Goal: Task Accomplishment & Management: Manage account settings

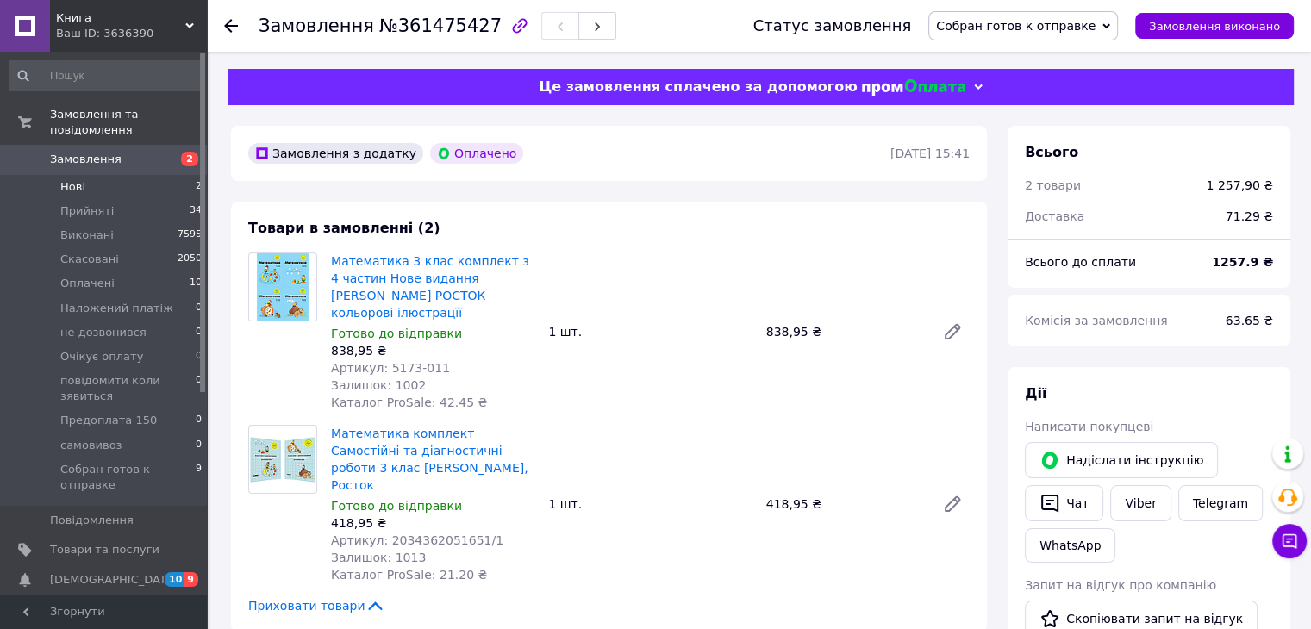
click at [87, 175] on li "Нові 2" at bounding box center [106, 187] width 212 height 24
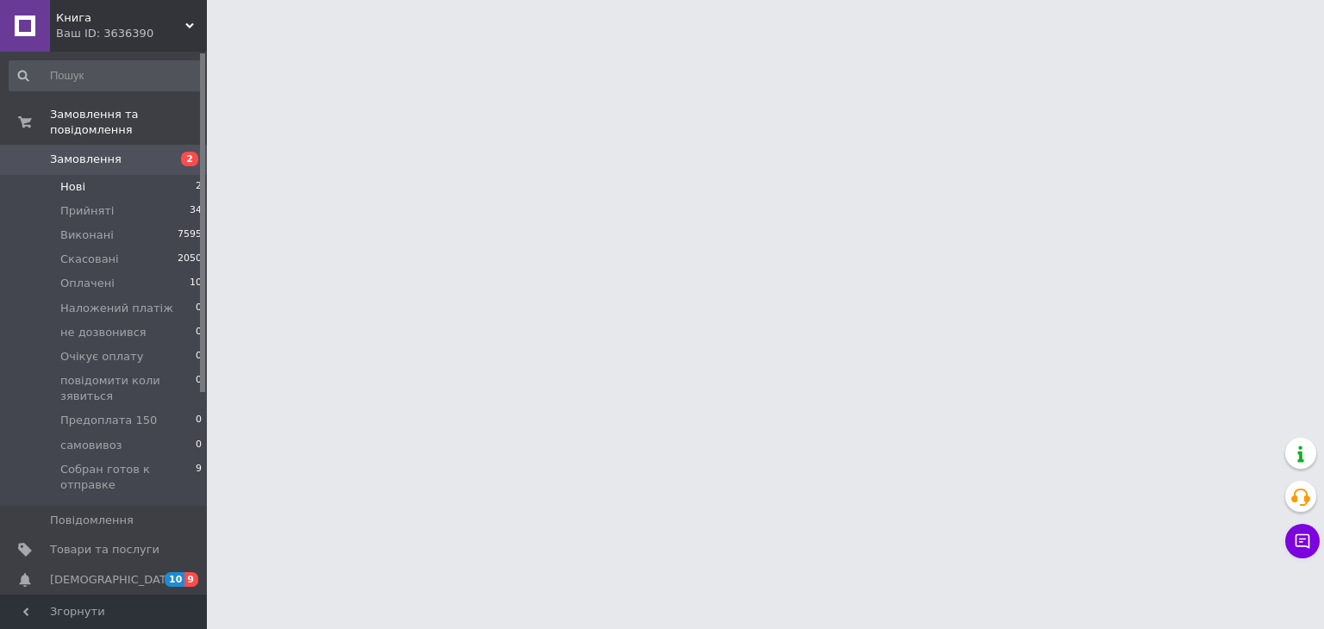
click at [81, 179] on span "Нові" at bounding box center [72, 187] width 25 height 16
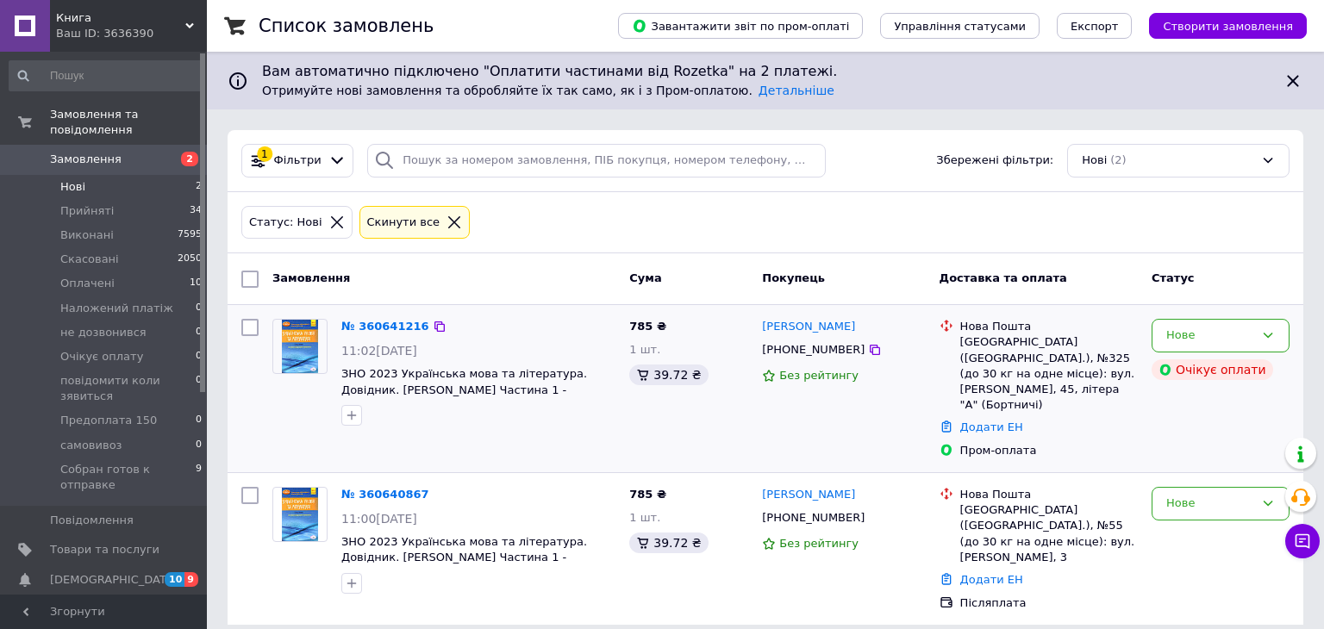
click at [461, 426] on div at bounding box center [478, 416] width 281 height 28
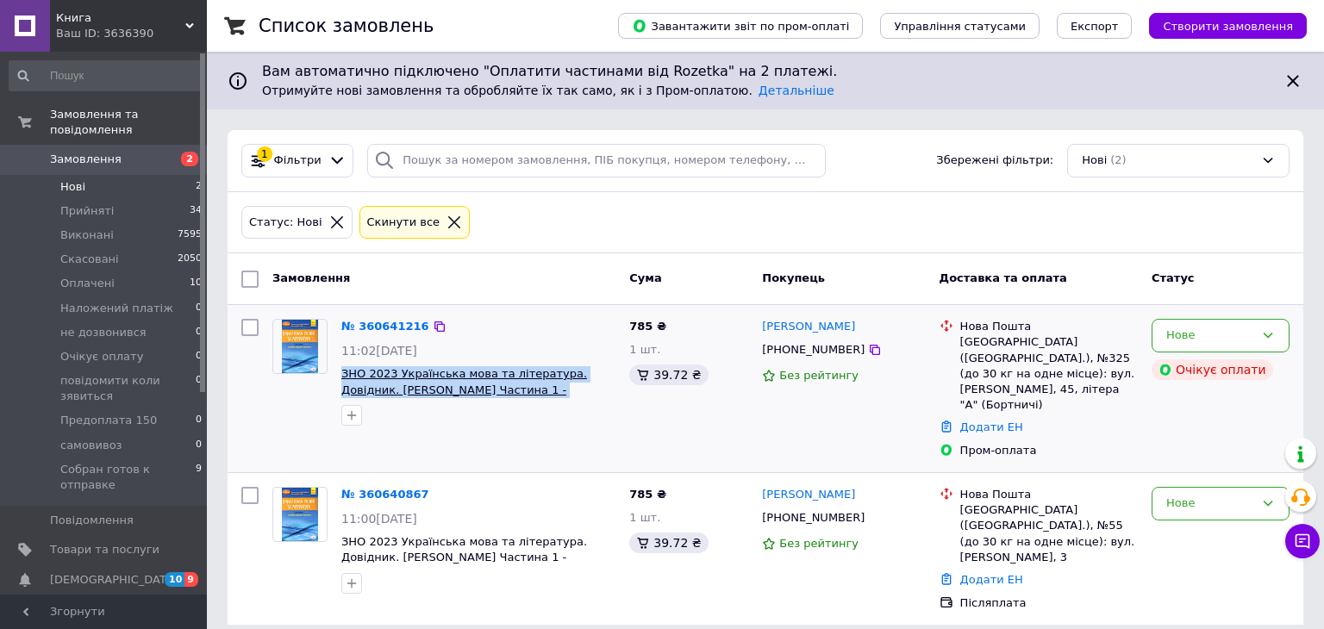
drag, startPoint x: 603, startPoint y: 393, endPoint x: 342, endPoint y: 370, distance: 262.2
click at [342, 370] on span "ЗНО 2023 Українська мова та література. Довідник. [PERSON_NAME] Частина 1 - Гра…" at bounding box center [478, 382] width 274 height 32
copy span "ЗНО 2023 Українська мова та література. Довідник. [PERSON_NAME] Частина 1 - Гра…"
click at [128, 542] on span "Товари та послуги" at bounding box center [104, 550] width 109 height 16
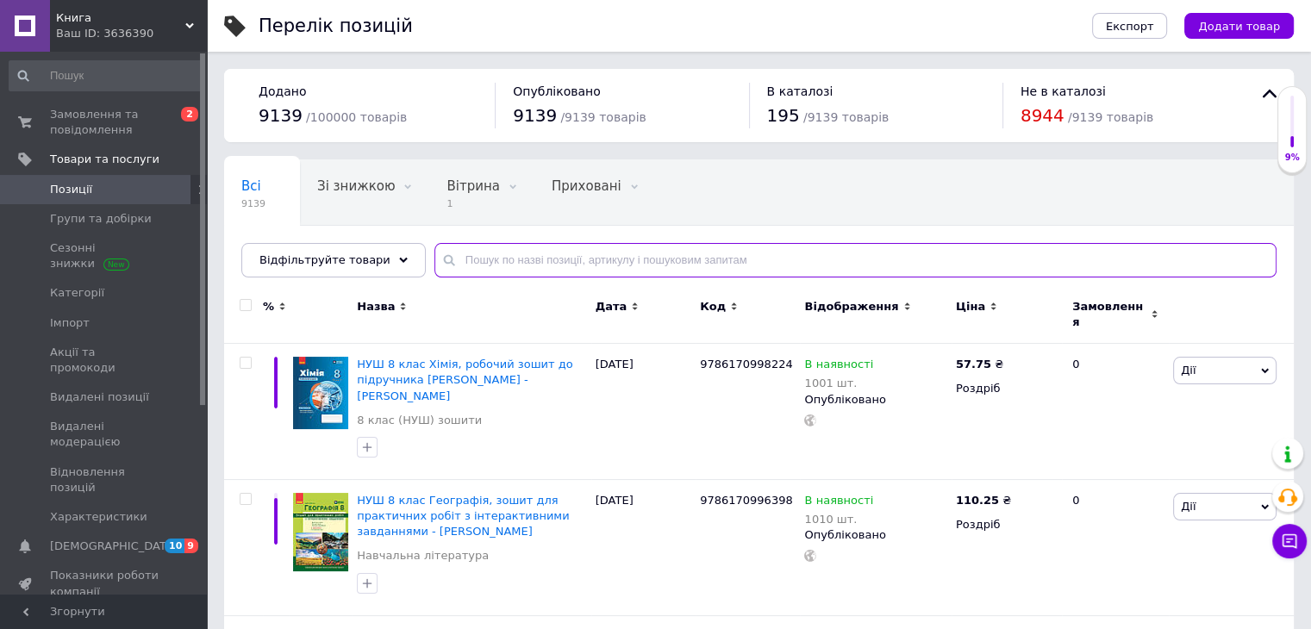
click at [562, 256] on input "text" at bounding box center [855, 260] width 842 height 34
paste input "ЗНО 2023 Українська мова та література. Довідник. [PERSON_NAME] Частина 1 - Гра…"
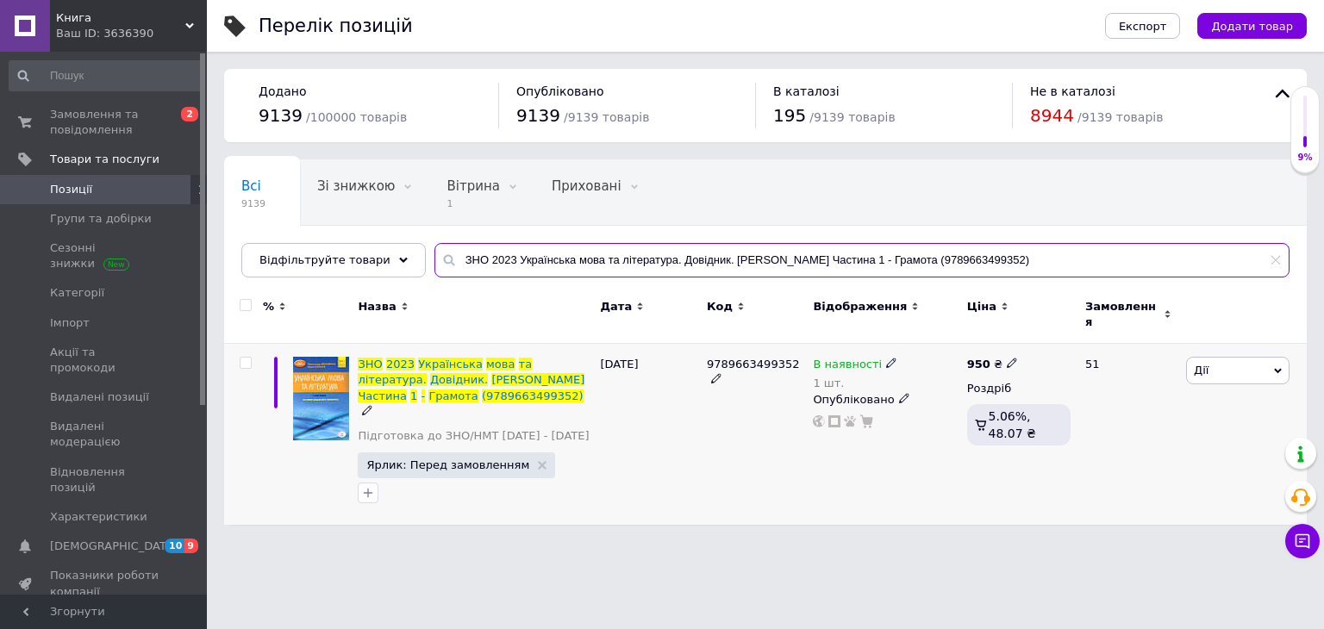
type input "ЗНО 2023 Українська мова та література. Довідник. [PERSON_NAME] Частина 1 - Гра…"
click at [883, 462] on div "В наявності 1 шт. Опубліковано" at bounding box center [885, 435] width 153 height 182
click at [741, 473] on div "9789663499352" at bounding box center [756, 435] width 106 height 182
click at [664, 464] on div "[DATE]" at bounding box center [650, 435] width 106 height 182
click at [692, 459] on div "[DATE]" at bounding box center [650, 435] width 106 height 182
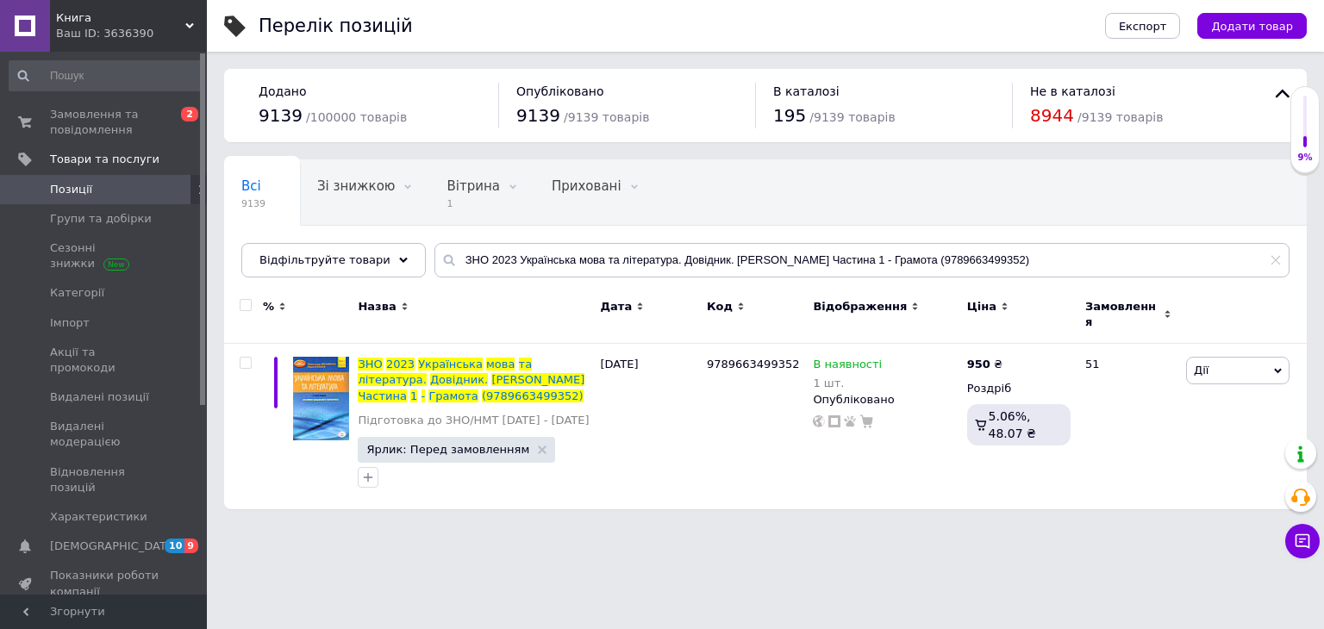
click at [101, 532] on link "[DEMOGRAPHIC_DATA] 10 9" at bounding box center [106, 546] width 212 height 29
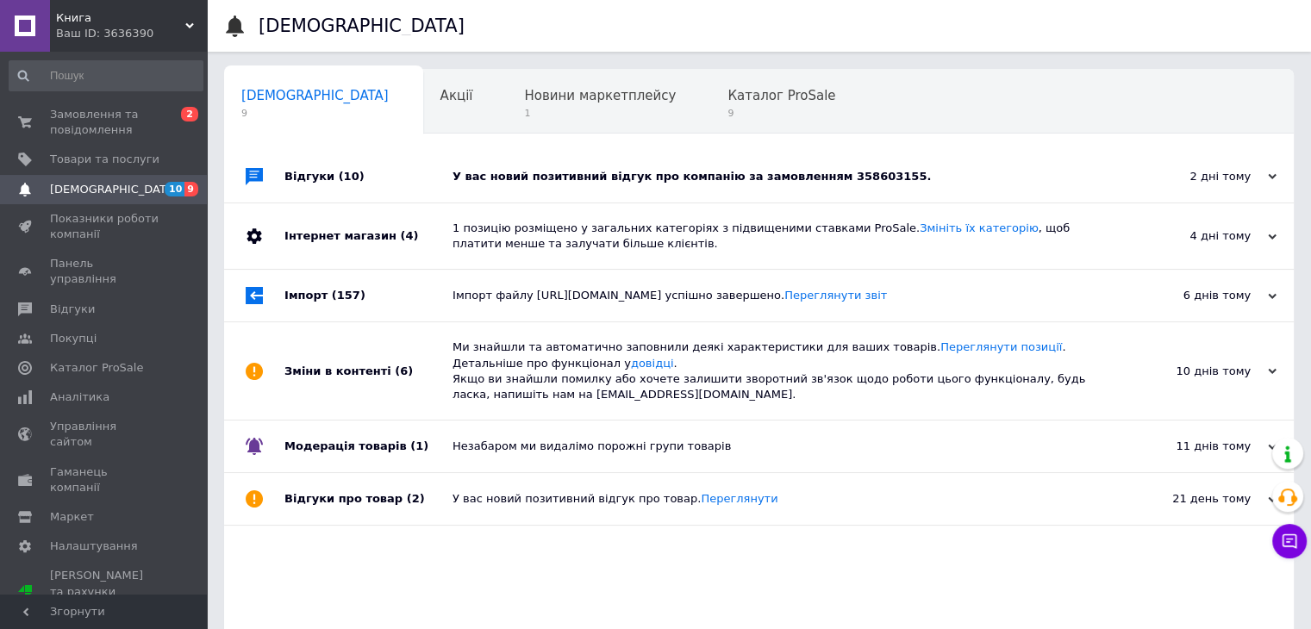
click at [503, 180] on div "У вас новий позитивний відгук про компанію за замовленням 358603155." at bounding box center [779, 177] width 652 height 16
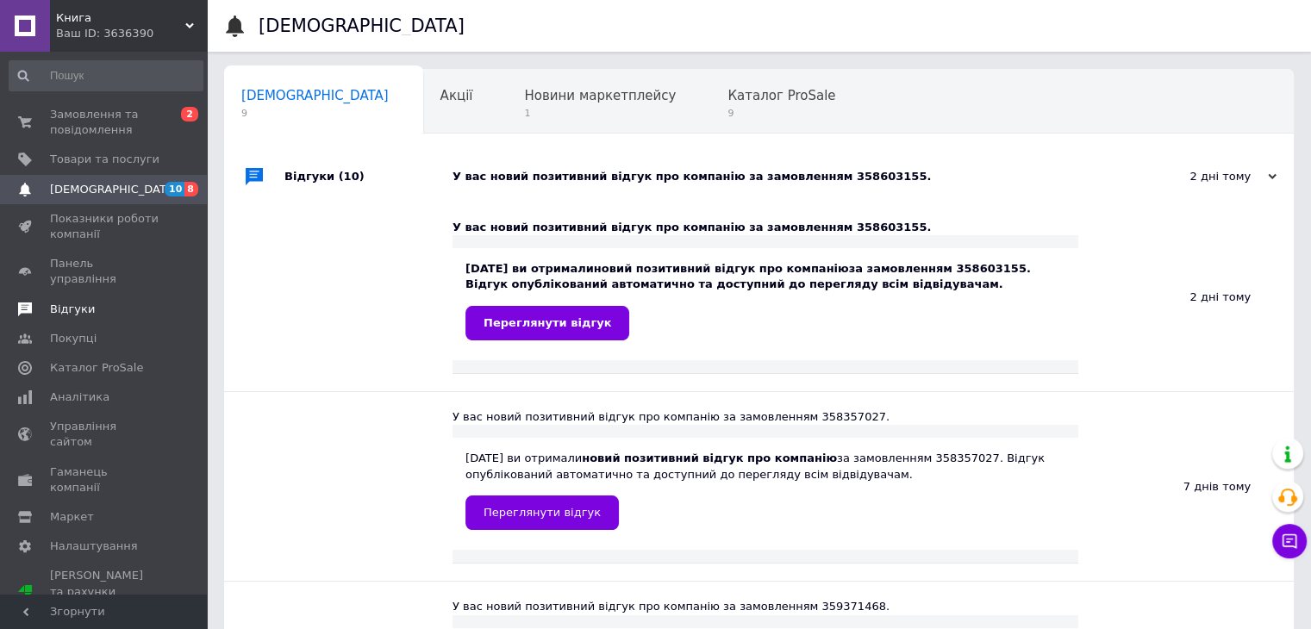
click at [72, 302] on span "Відгуки" at bounding box center [72, 310] width 45 height 16
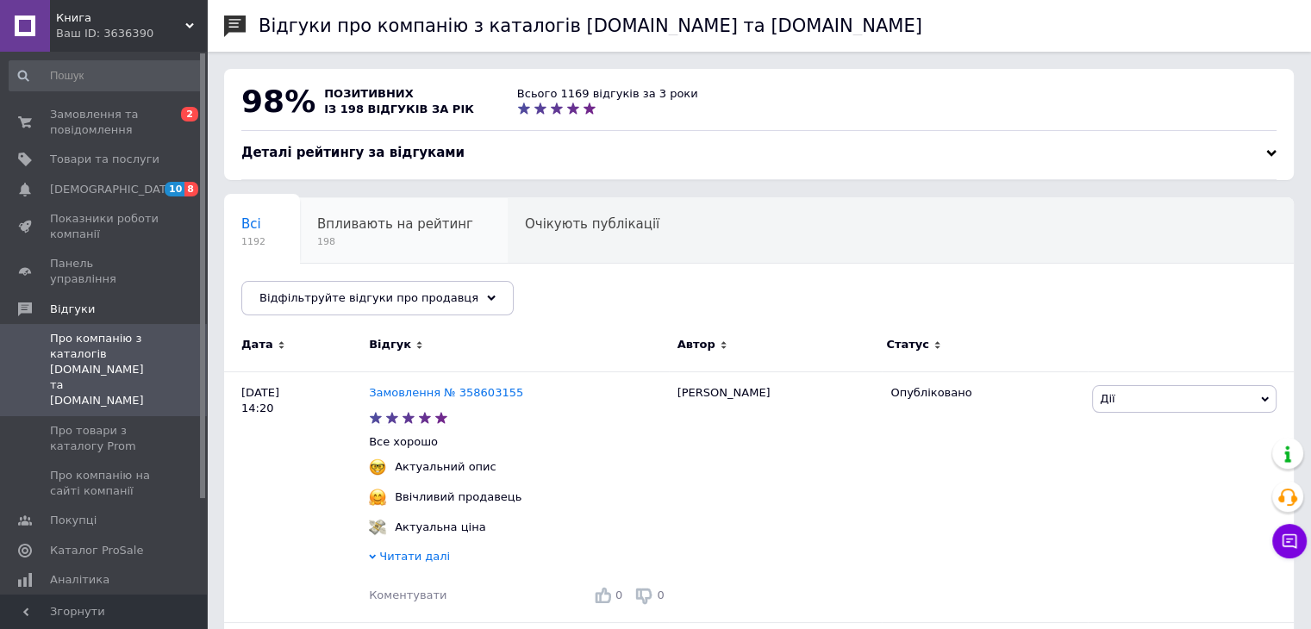
click at [377, 236] on span "198" at bounding box center [395, 241] width 156 height 13
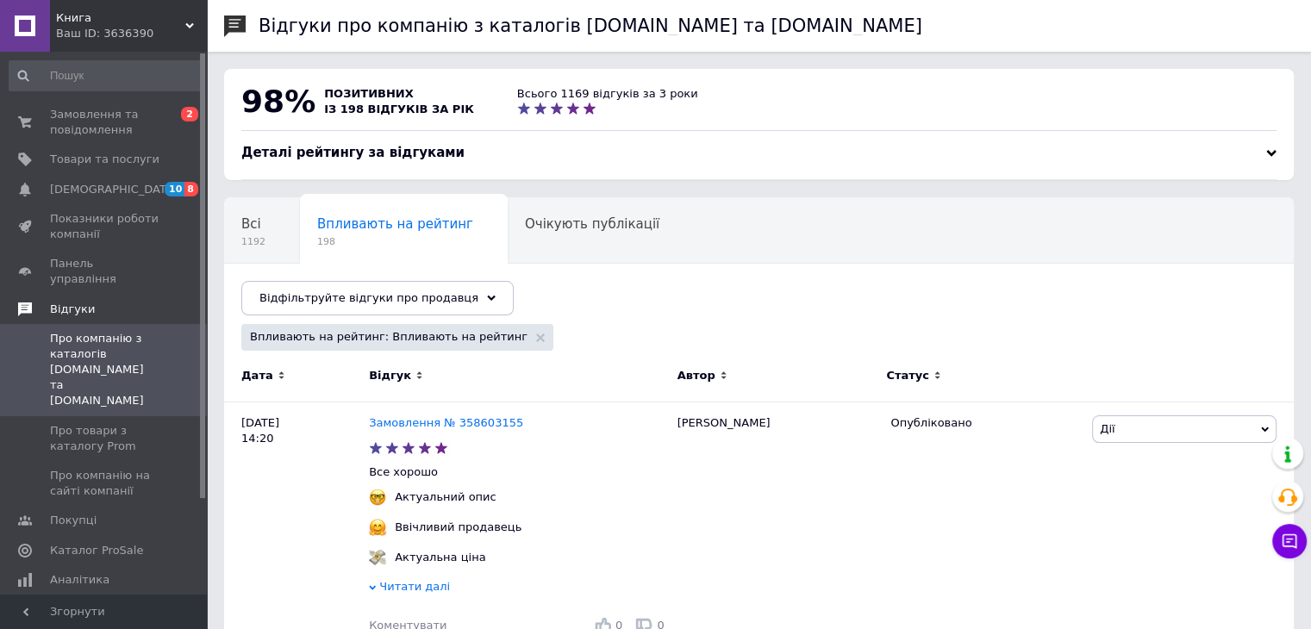
click at [64, 302] on span "Відгуки" at bounding box center [72, 310] width 45 height 16
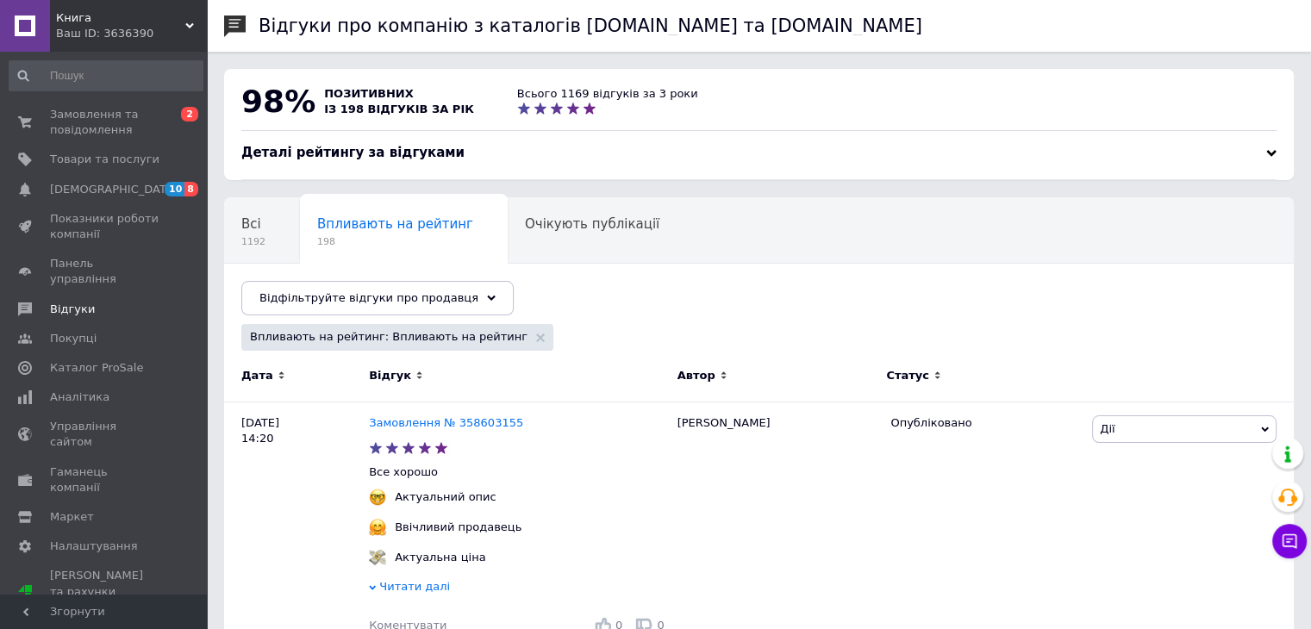
drag, startPoint x: 722, startPoint y: 118, endPoint x: 720, endPoint y: 127, distance: 8.8
click at [723, 118] on div "98% позитивних із 198 відгуків за рік Всього 1169 відгуків за 3 роки" at bounding box center [759, 106] width 1070 height 75
click at [88, 114] on span "Замовлення та повідомлення" at bounding box center [104, 122] width 109 height 31
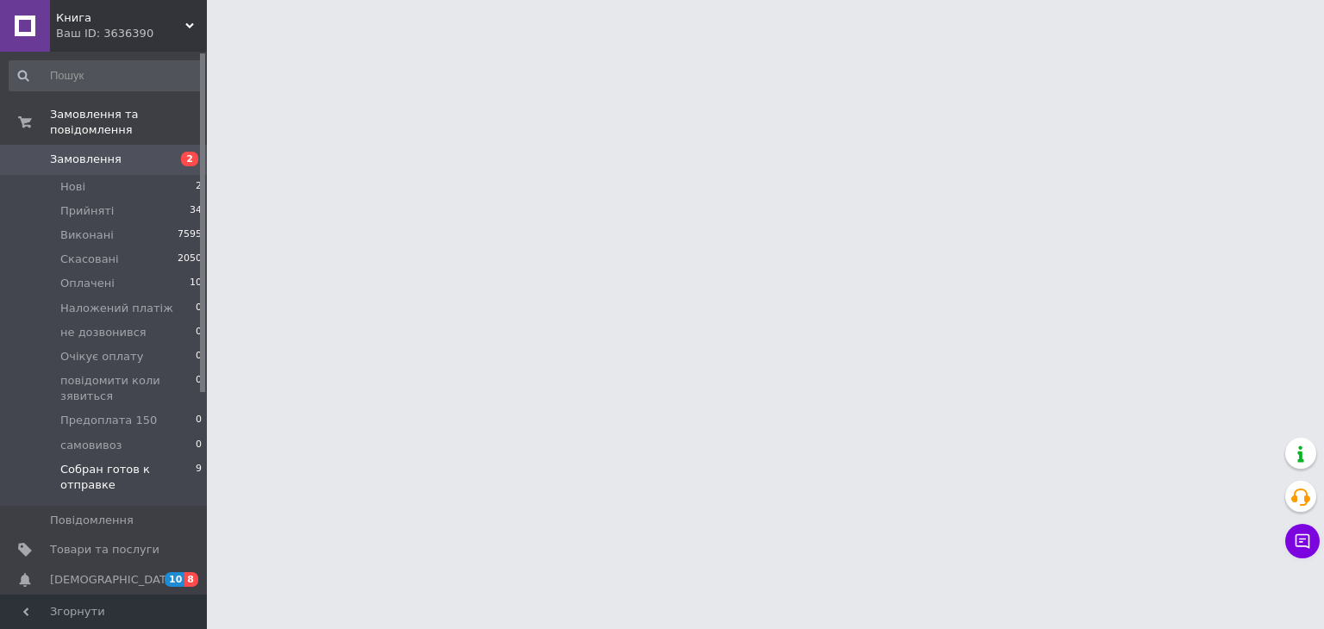
click at [138, 462] on span "Собран готов к отправке" at bounding box center [127, 477] width 135 height 31
click at [129, 462] on span "Собран готов к отправке" at bounding box center [127, 477] width 135 height 31
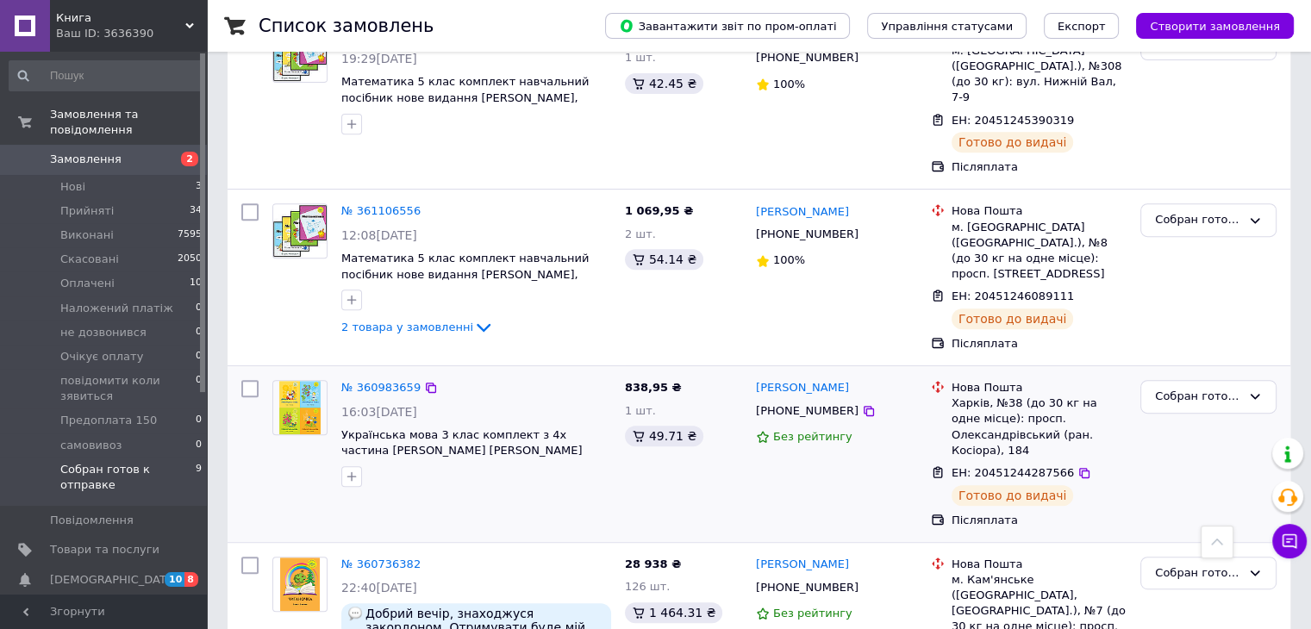
scroll to position [919, 0]
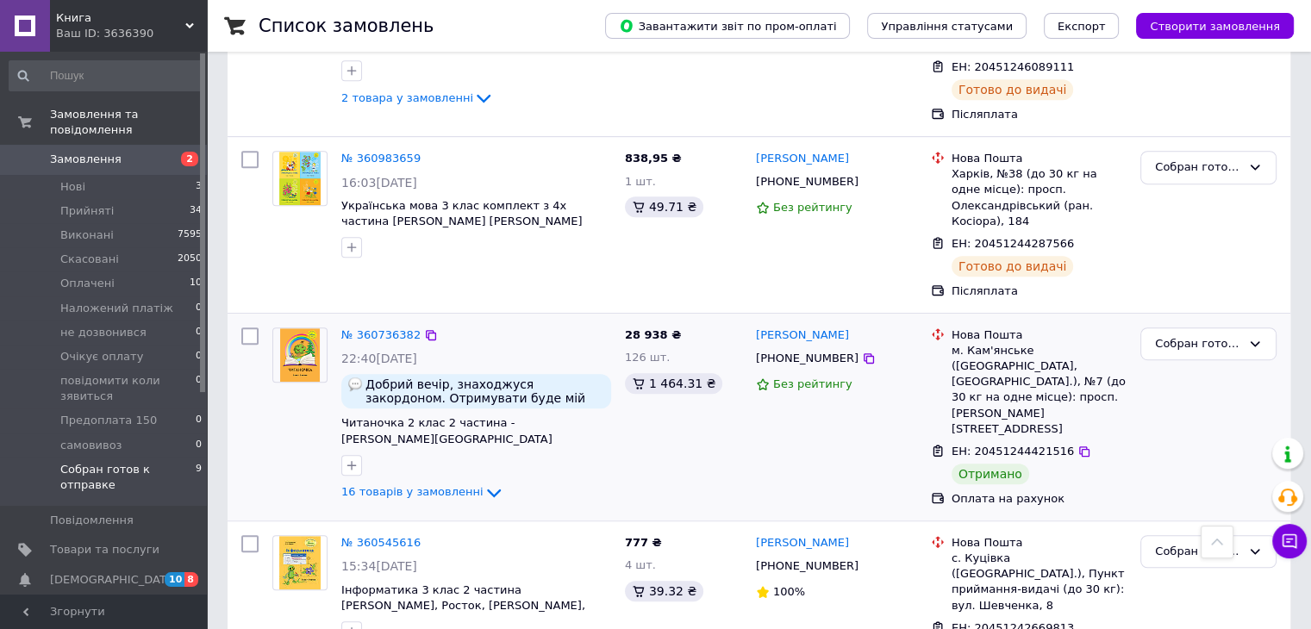
click at [252, 328] on input "checkbox" at bounding box center [249, 336] width 17 height 17
checkbox input "true"
click at [252, 535] on input "checkbox" at bounding box center [249, 543] width 17 height 17
checkbox input "true"
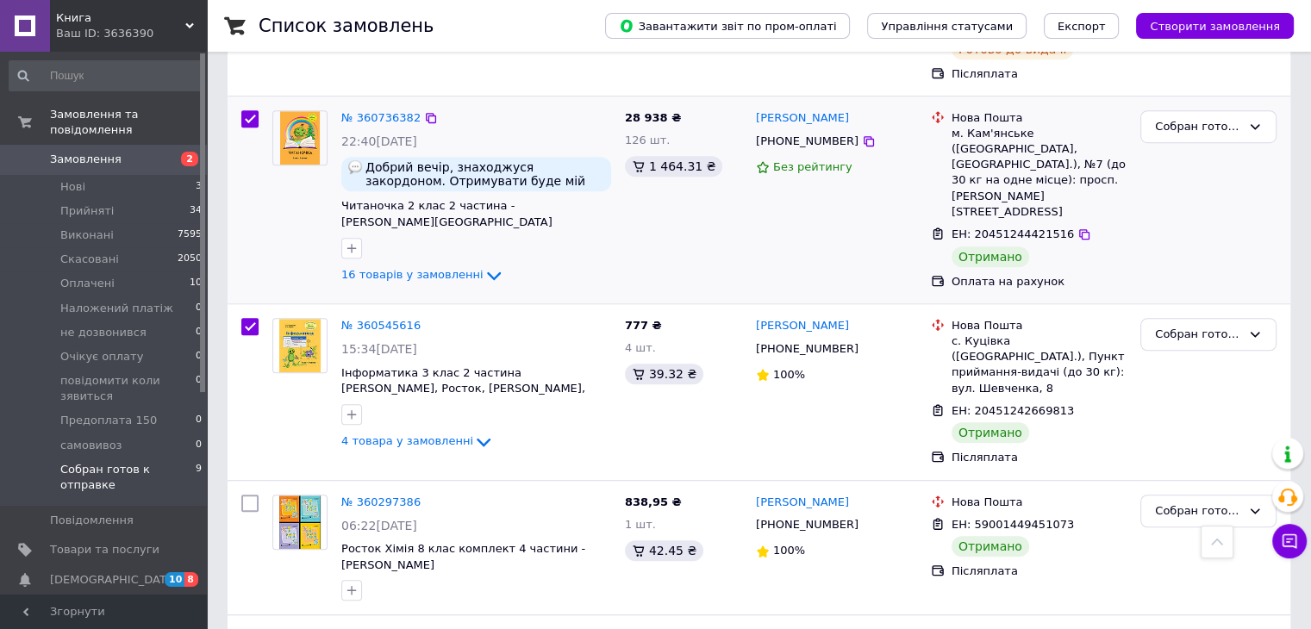
scroll to position [1149, 0]
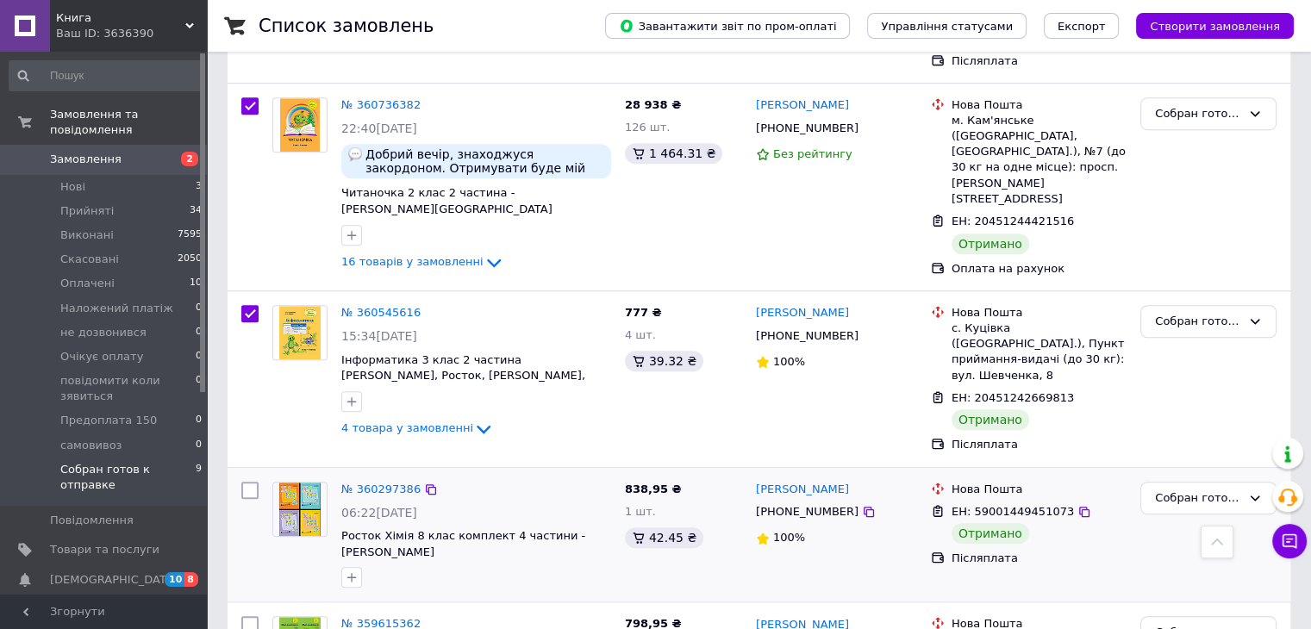
click at [248, 482] on input "checkbox" at bounding box center [249, 490] width 17 height 17
checkbox input "true"
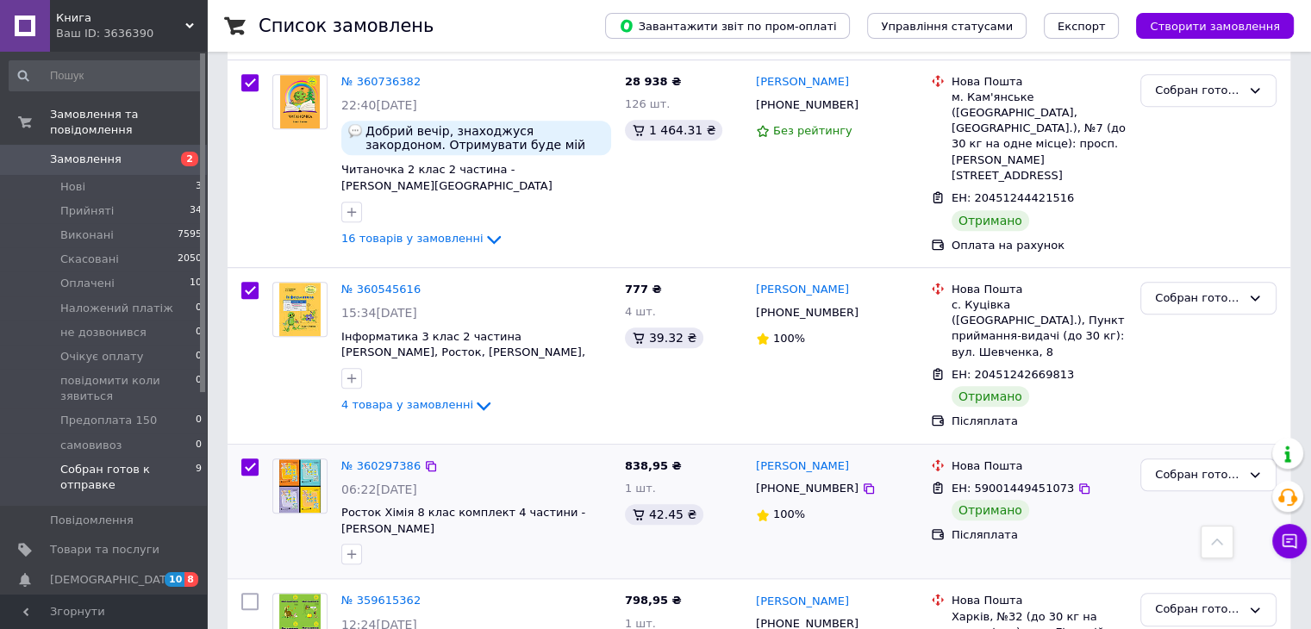
scroll to position [1179, 0]
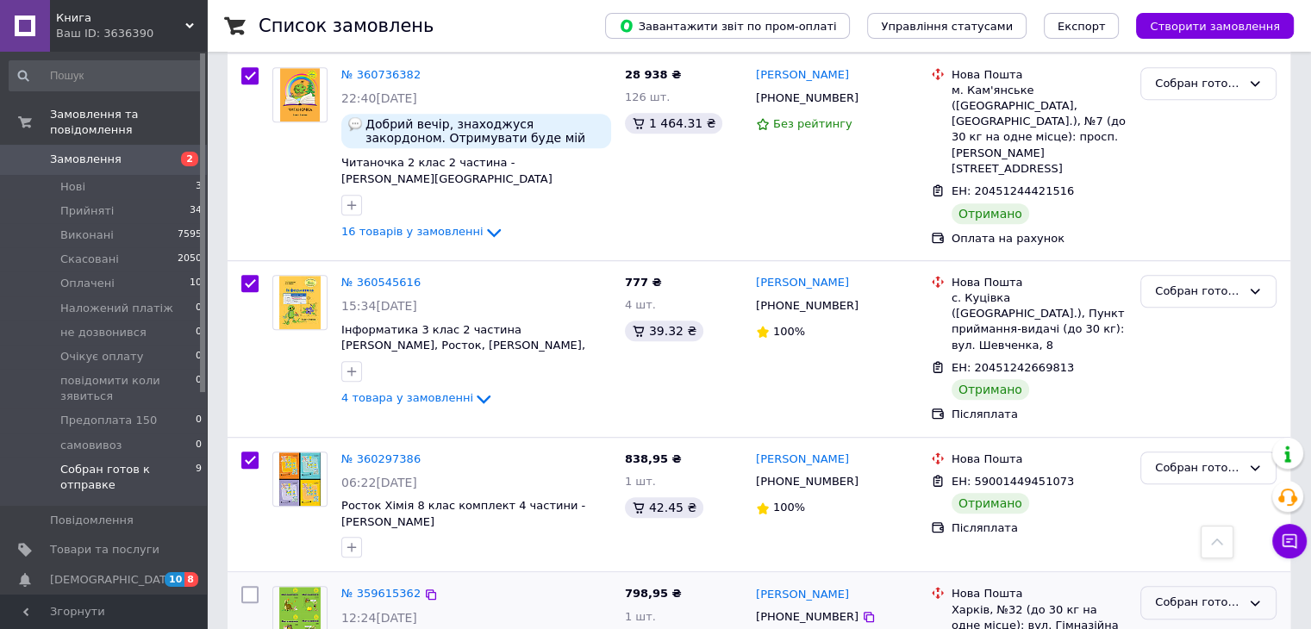
click at [1186, 594] on div "Собран готов к отправке" at bounding box center [1198, 603] width 86 height 18
click at [883, 445] on div "[PERSON_NAME] [PHONE_NUMBER] 100%" at bounding box center [836, 505] width 175 height 121
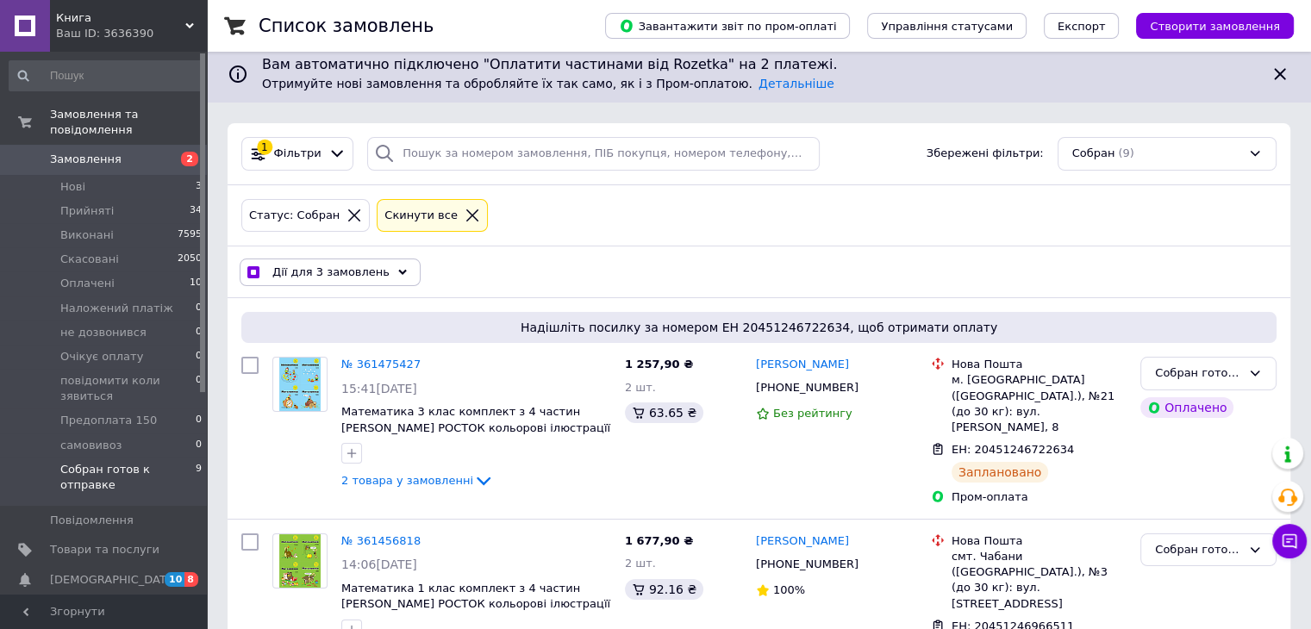
scroll to position [0, 0]
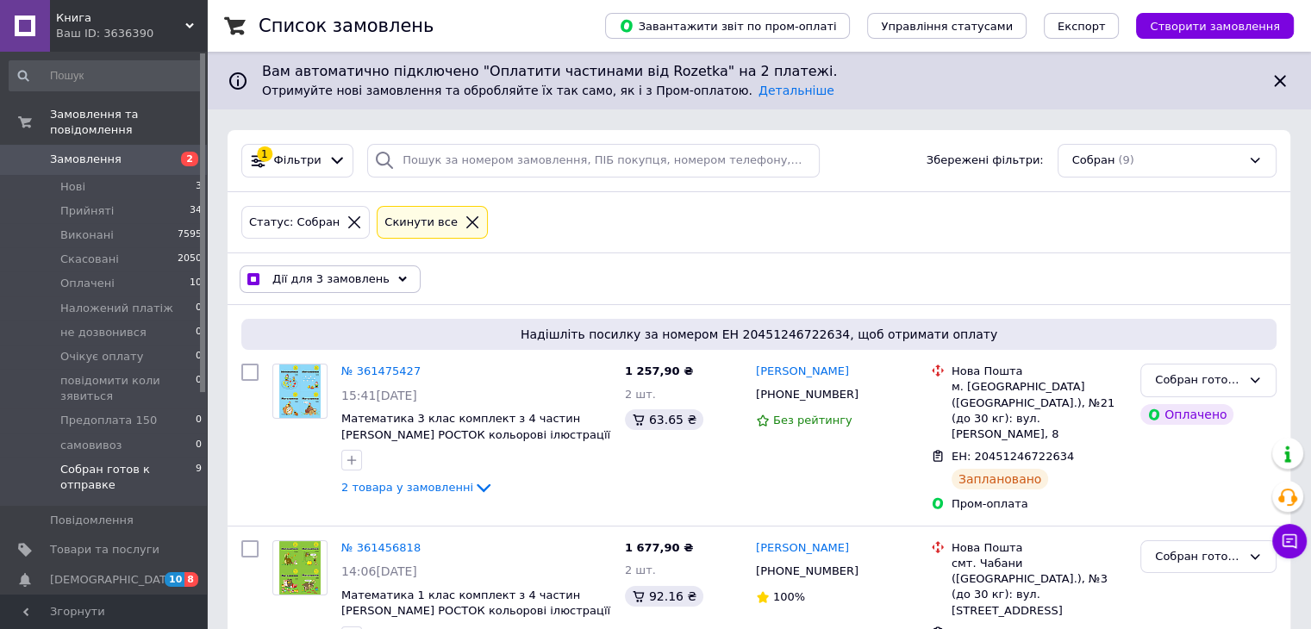
click at [350, 278] on span "Дії для 3 замовлень" at bounding box center [330, 280] width 117 height 16
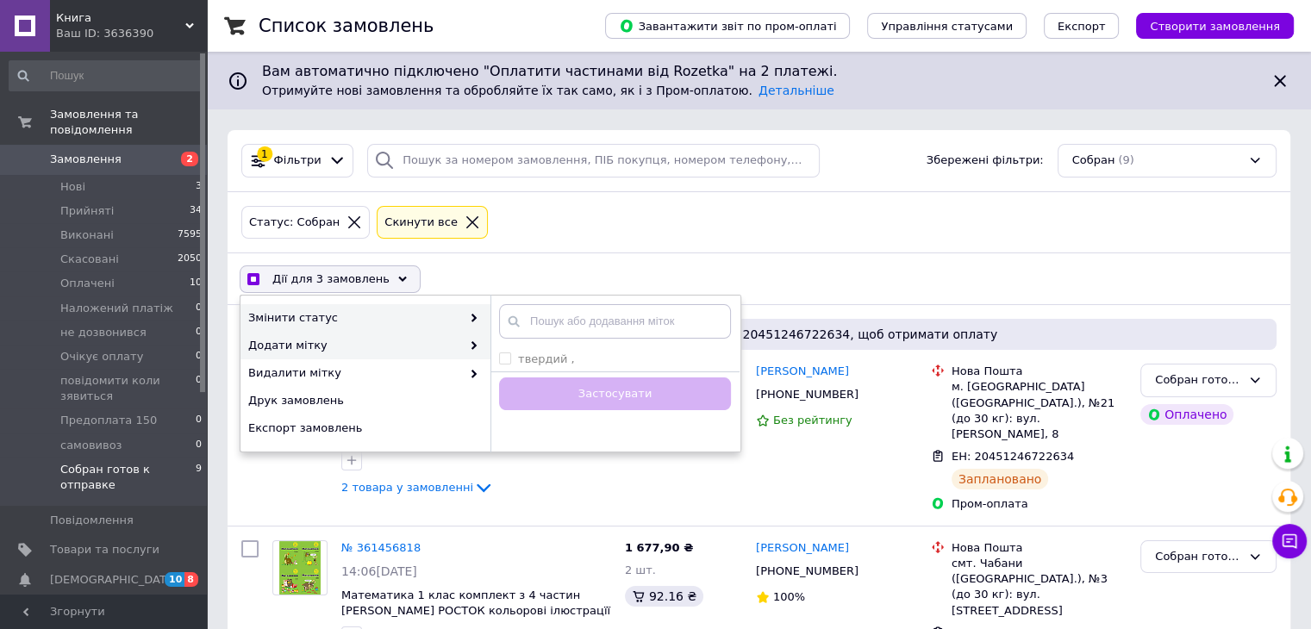
checkbox input "true"
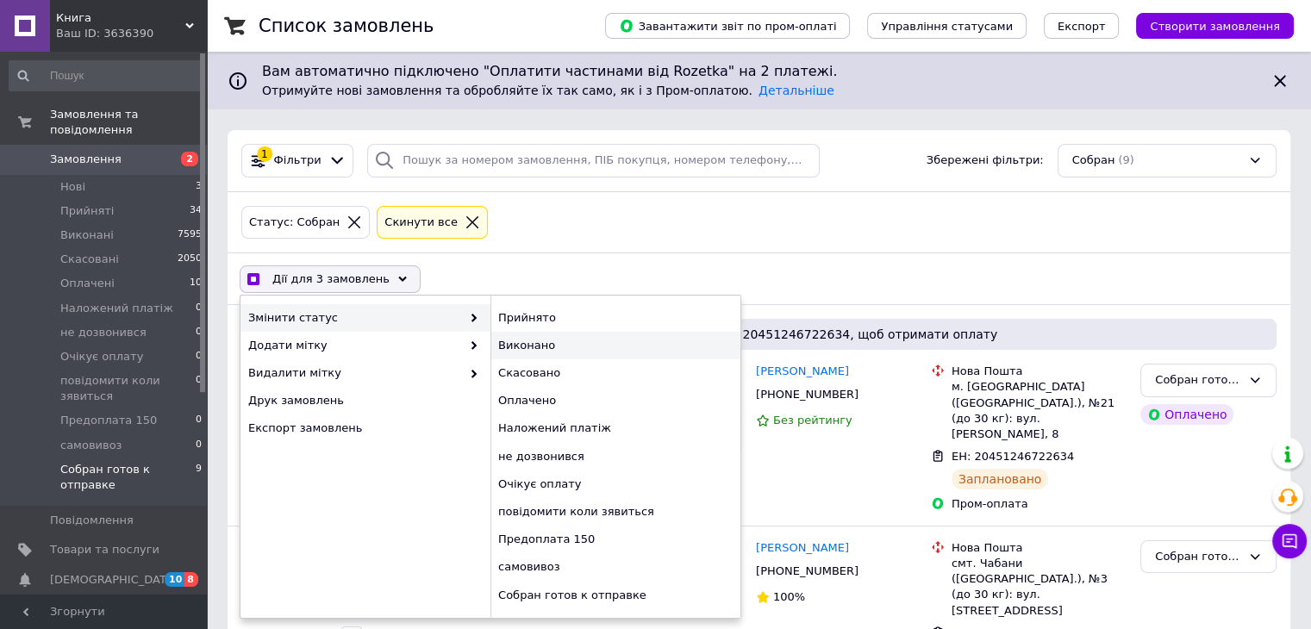
click at [544, 342] on div "Виконано" at bounding box center [616, 346] width 250 height 28
checkbox input "false"
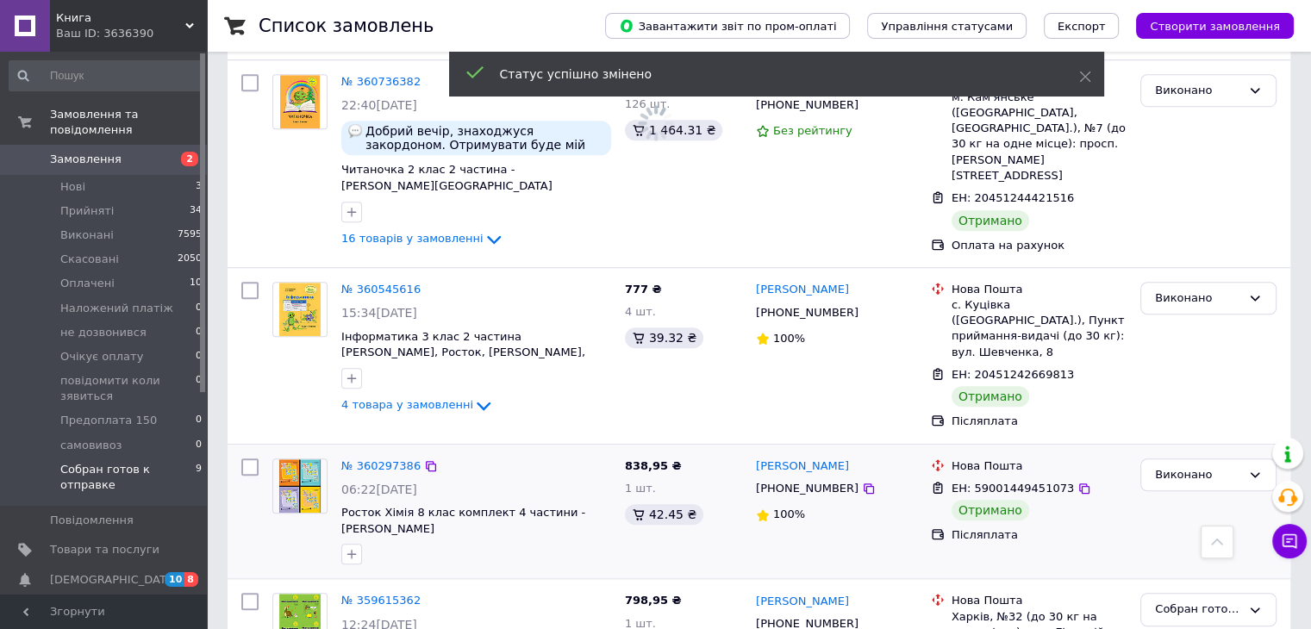
scroll to position [1179, 0]
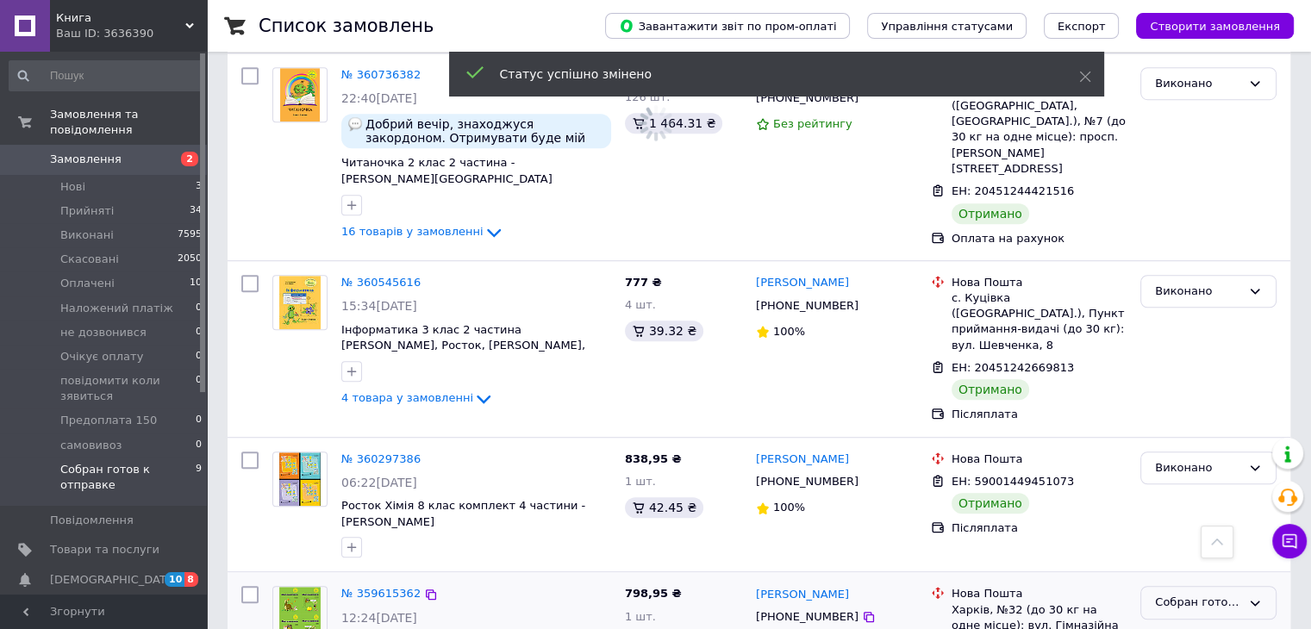
click at [1182, 594] on div "Собран готов к отправке" at bounding box center [1198, 603] width 86 height 18
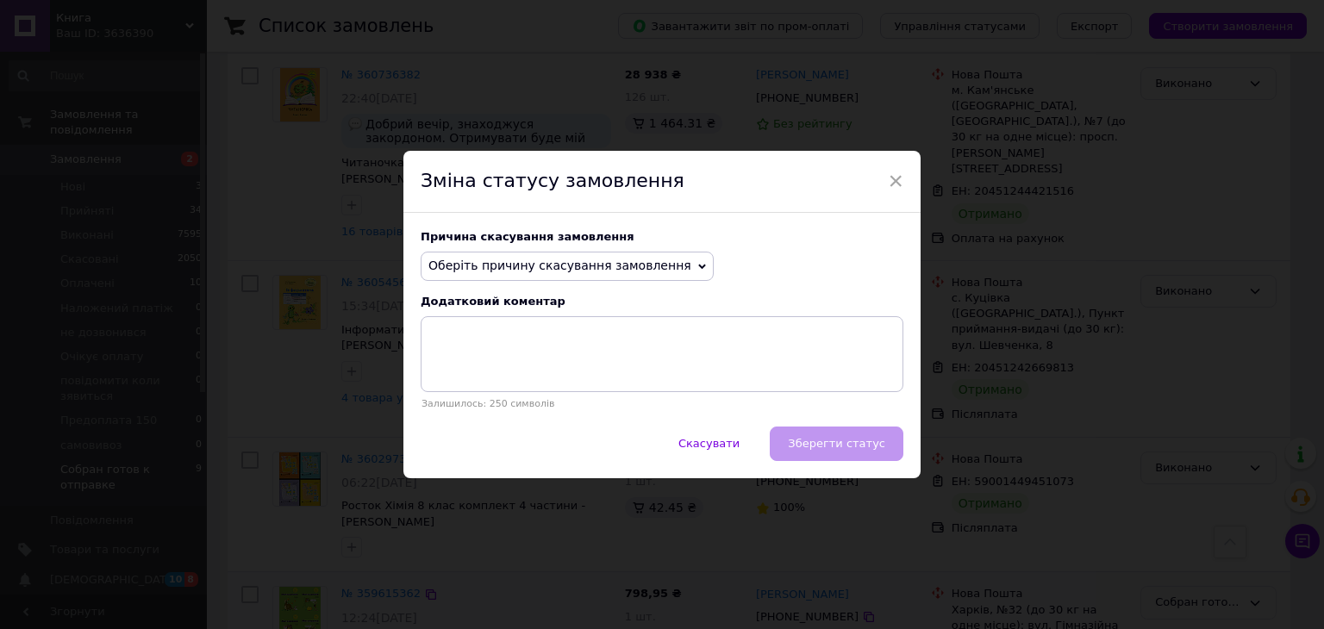
click at [481, 261] on span "Оберіть причину скасування замовлення" at bounding box center [559, 266] width 263 height 14
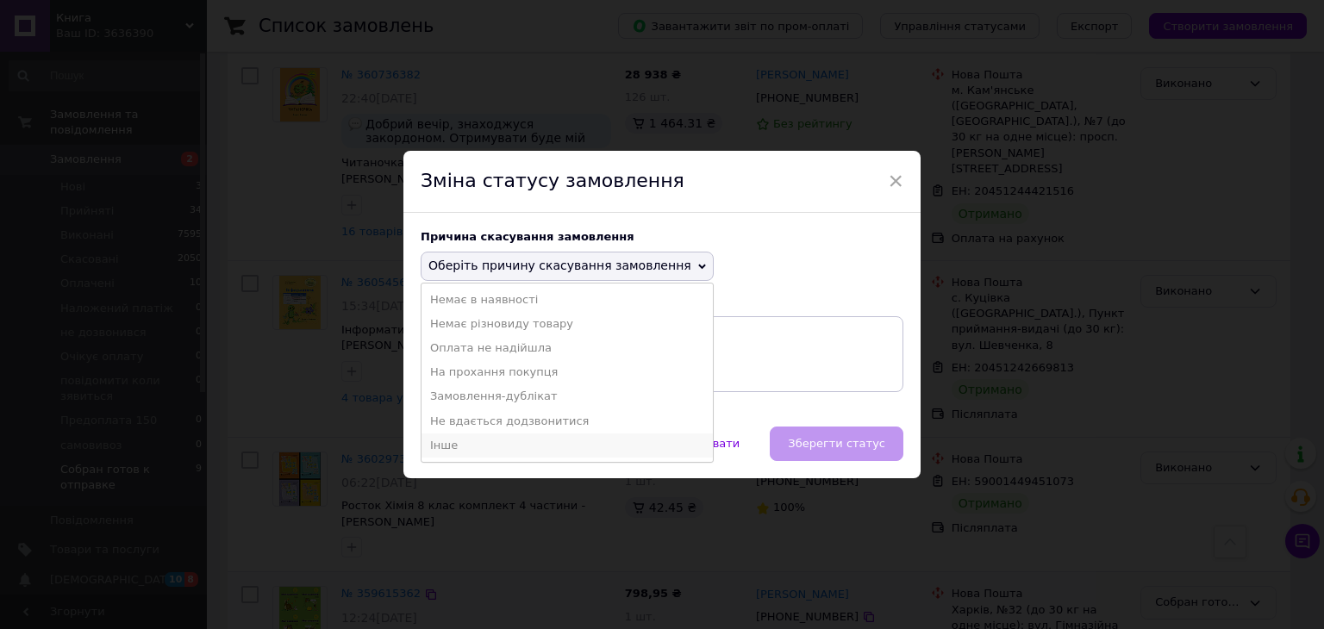
click at [459, 442] on li "Інше" at bounding box center [567, 446] width 291 height 24
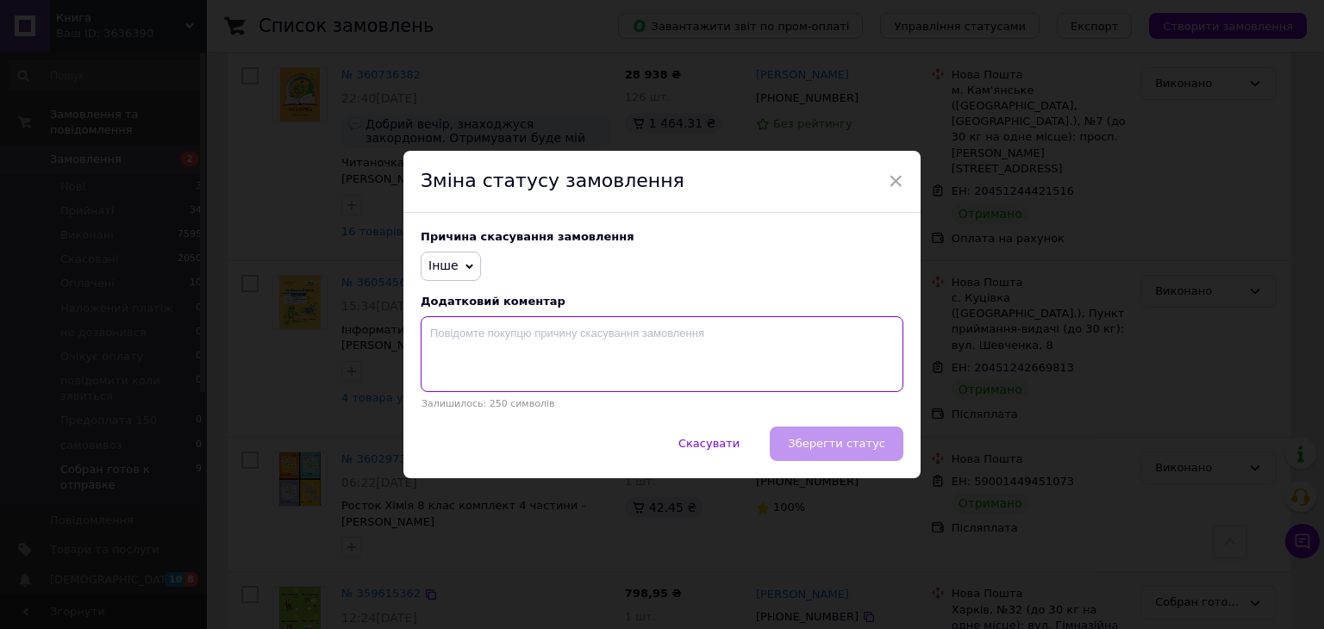
click at [477, 357] on textarea at bounding box center [662, 354] width 483 height 76
click at [1031, 397] on div "× Зміна статусу замовлення Причина скасування замовлення Інше Немає в наявності…" at bounding box center [662, 314] width 1324 height 629
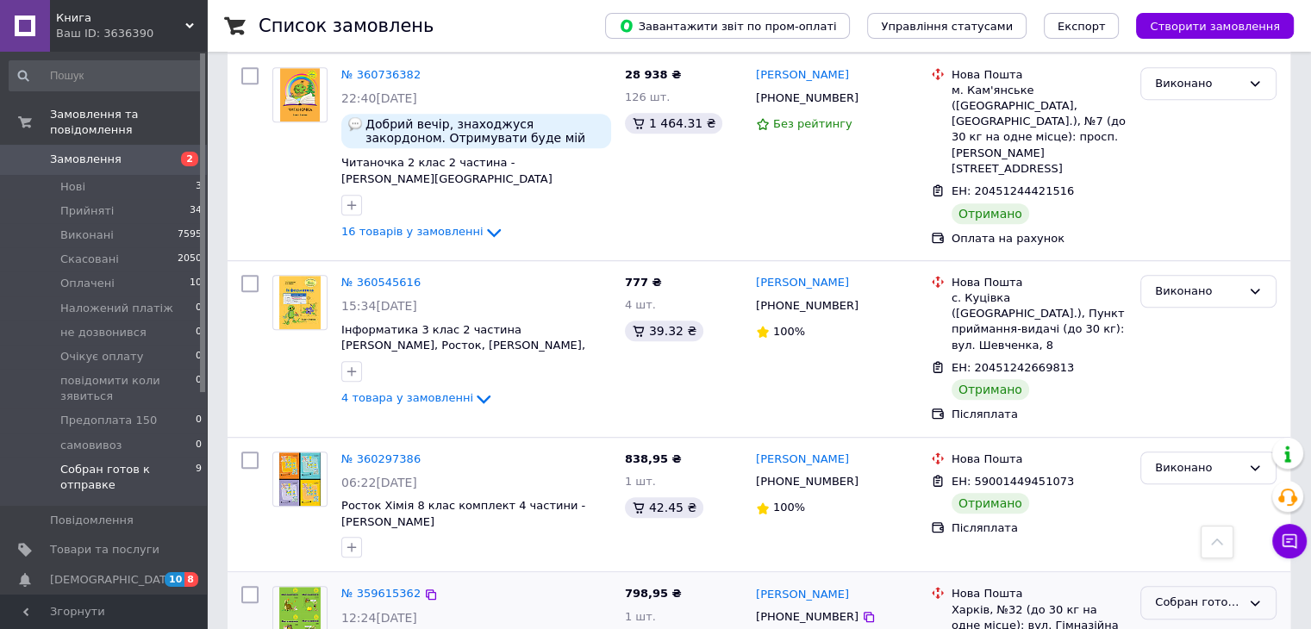
drag, startPoint x: 1077, startPoint y: 560, endPoint x: 959, endPoint y: 563, distance: 118.1
copy div "Відмова одержувача"
click at [1210, 594] on div "Собран готов к отправке" at bounding box center [1198, 603] width 86 height 18
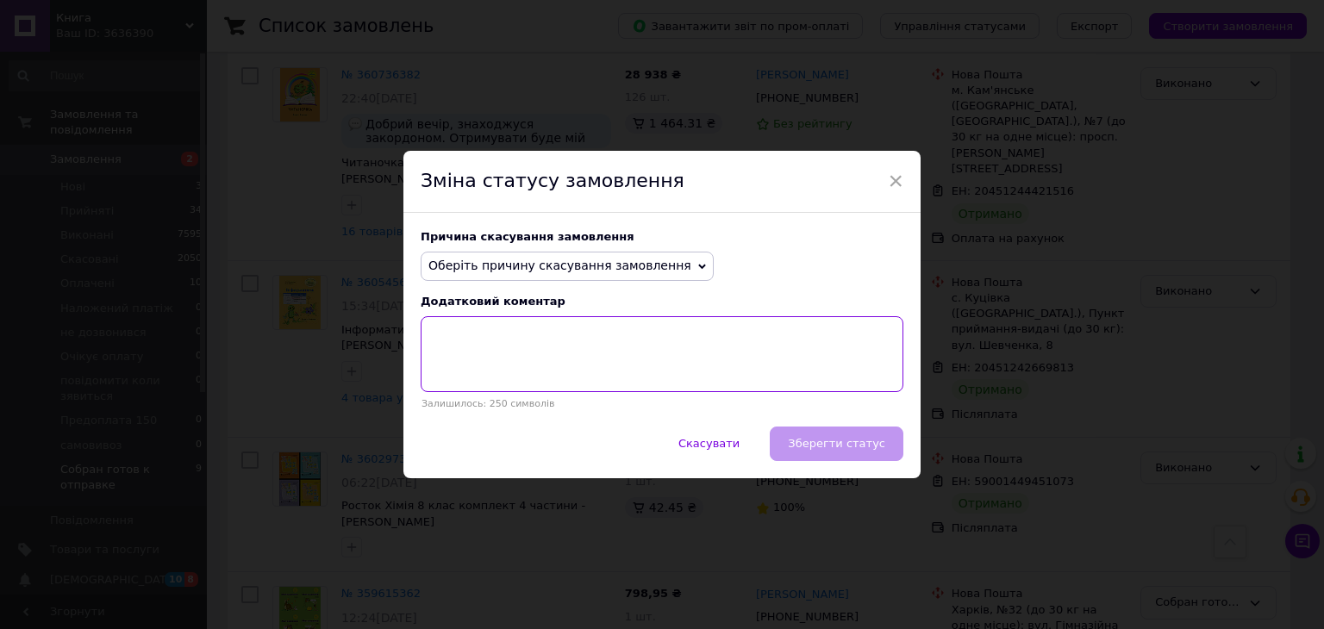
click at [533, 354] on textarea at bounding box center [662, 354] width 483 height 76
click at [514, 248] on div "Причина скасування замовлення Оберіть причину скасування замовлення Немає в ная…" at bounding box center [661, 320] width 517 height 214
click at [514, 280] on span "Оберіть причину скасування замовлення" at bounding box center [567, 266] width 293 height 29
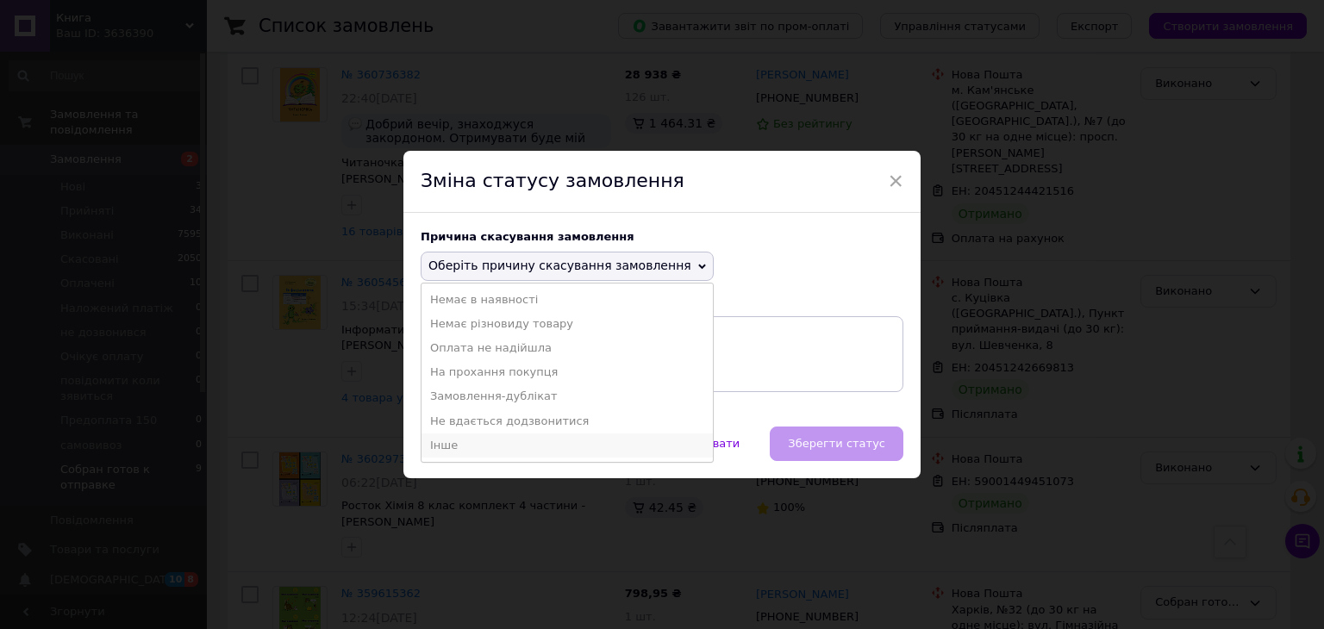
click at [462, 439] on li "Інше" at bounding box center [567, 446] width 291 height 24
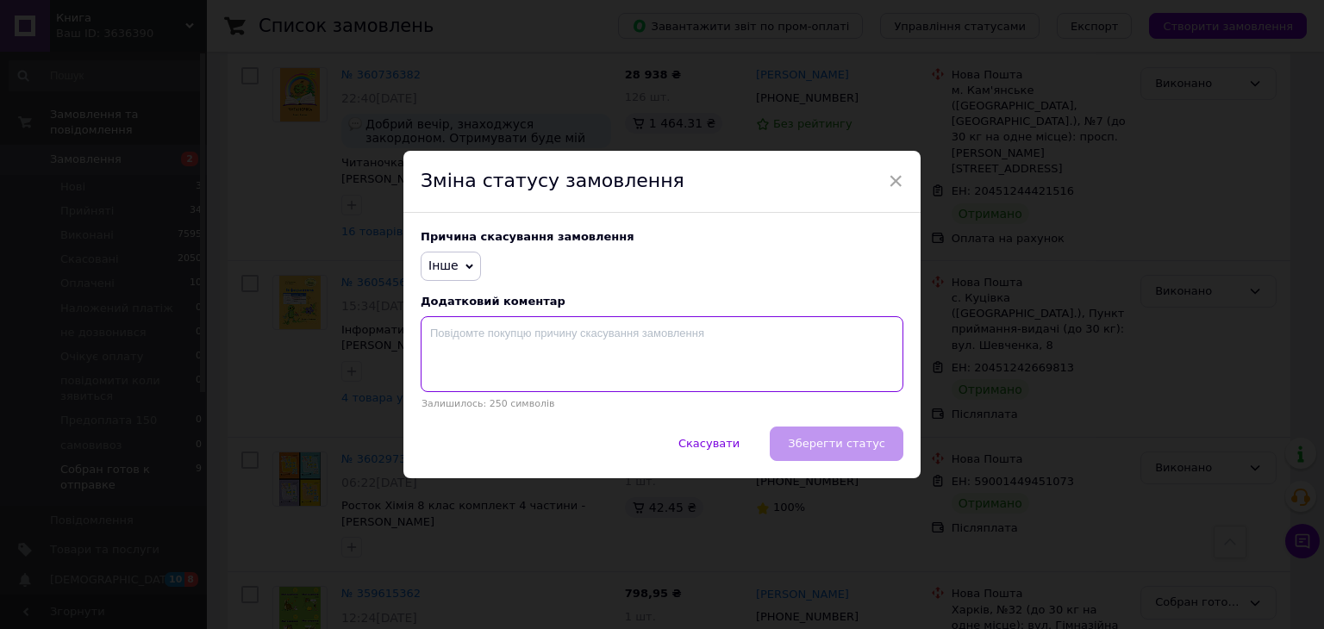
click at [476, 354] on textarea at bounding box center [662, 354] width 483 height 76
paste textarea "Відмова одержувача"
type textarea "Відмова одержувача"
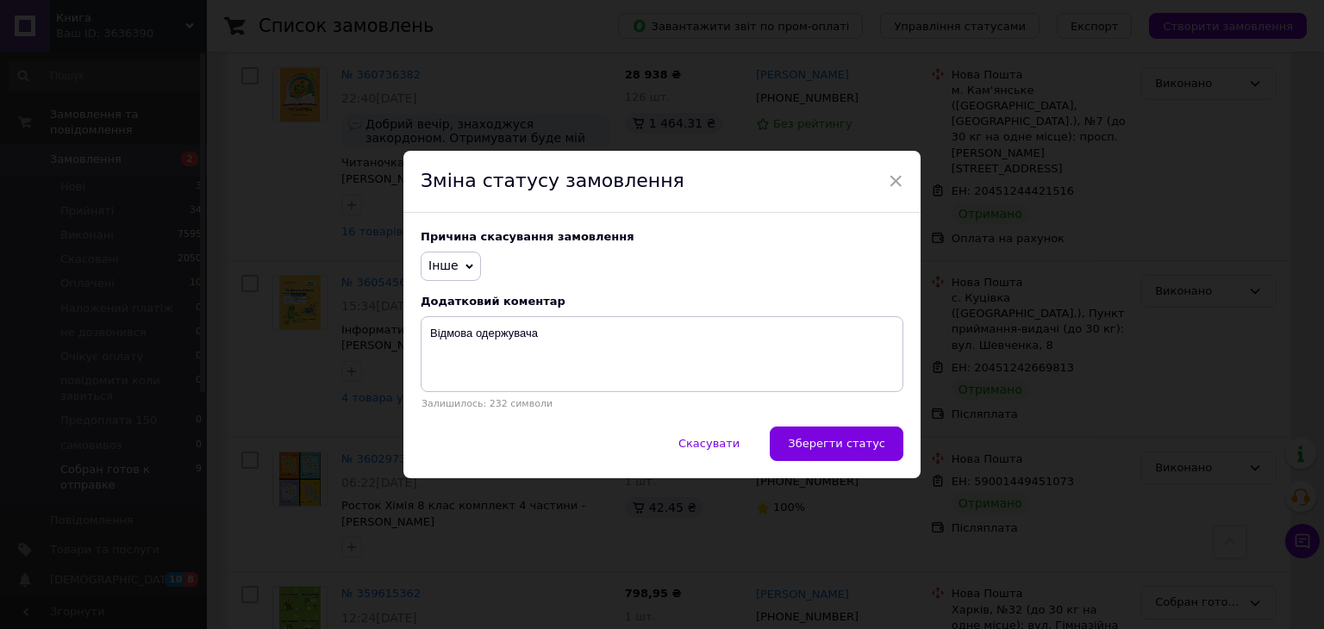
click at [840, 439] on span "Зберегти статус" at bounding box center [836, 443] width 97 height 13
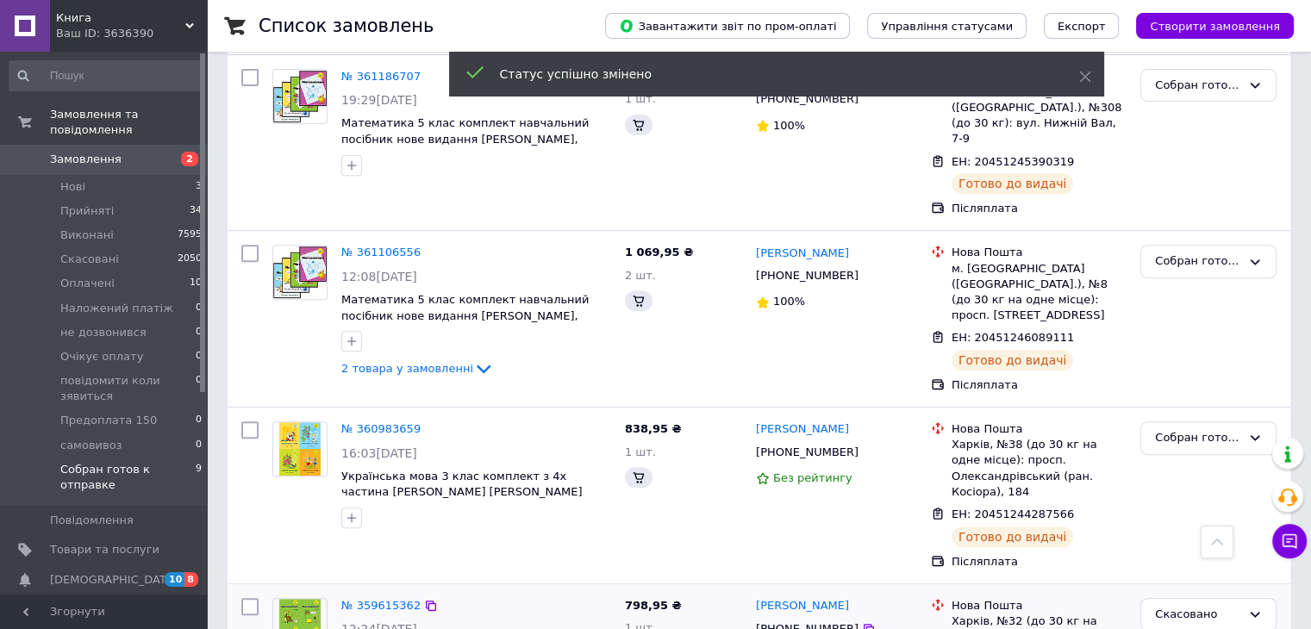
scroll to position [693, 0]
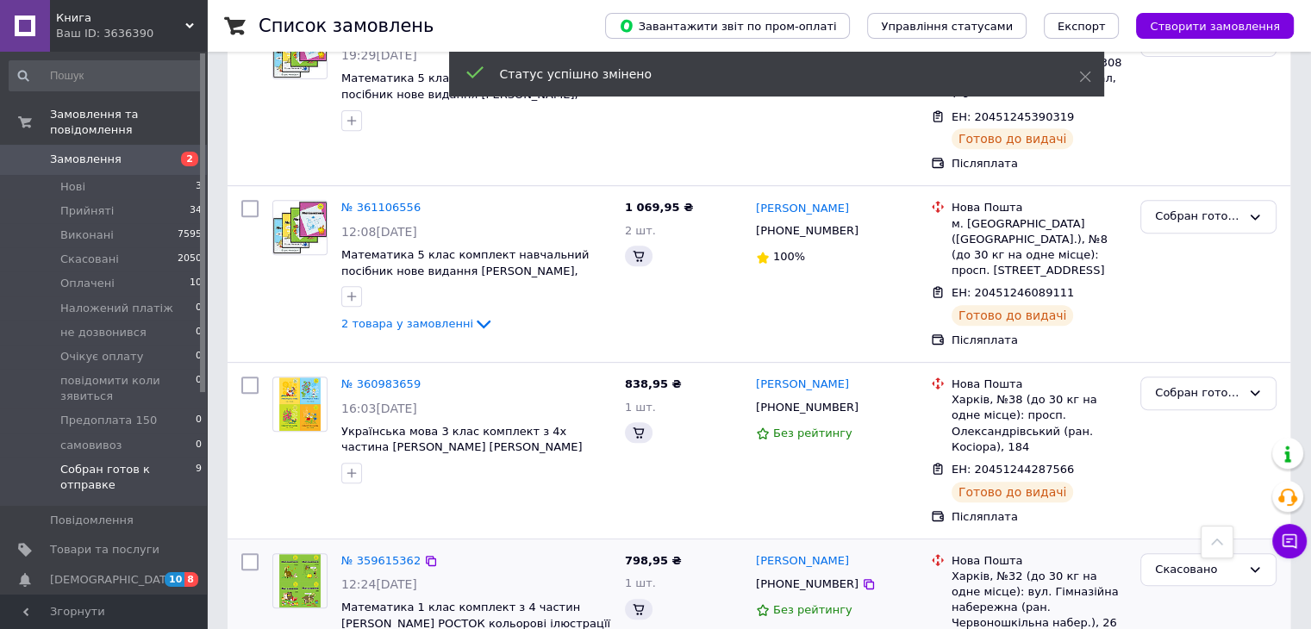
click at [710, 566] on div "798,95 ₴ 1 шт." at bounding box center [683, 628] width 131 height 162
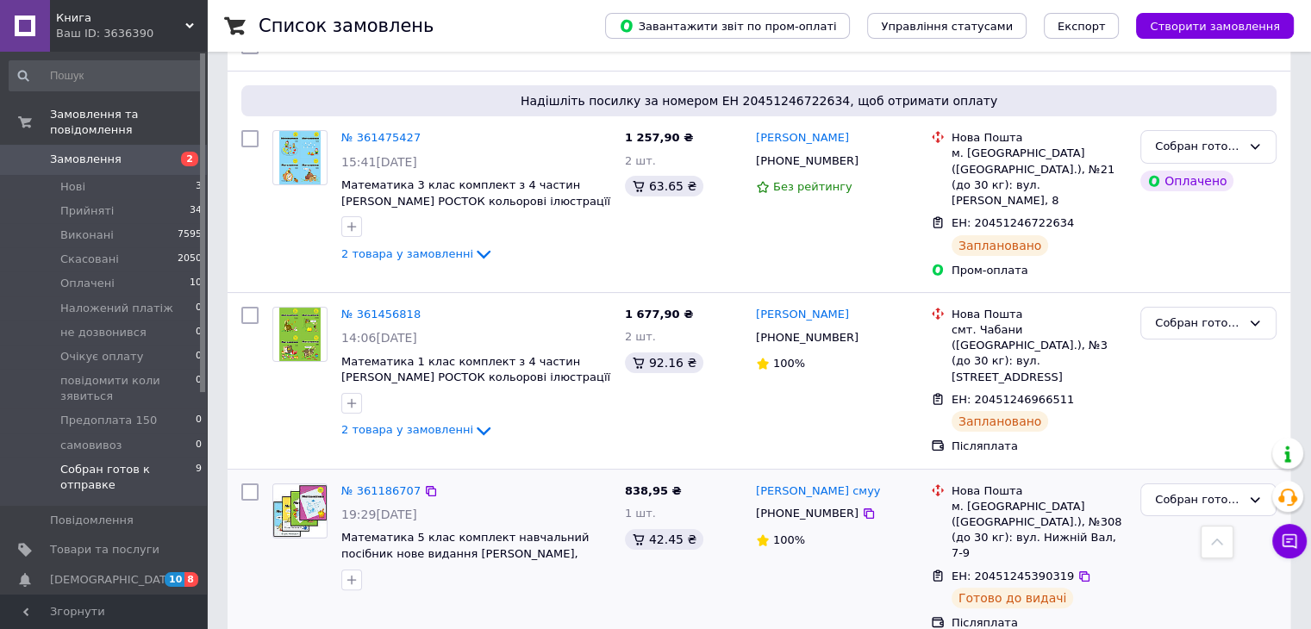
scroll to position [0, 0]
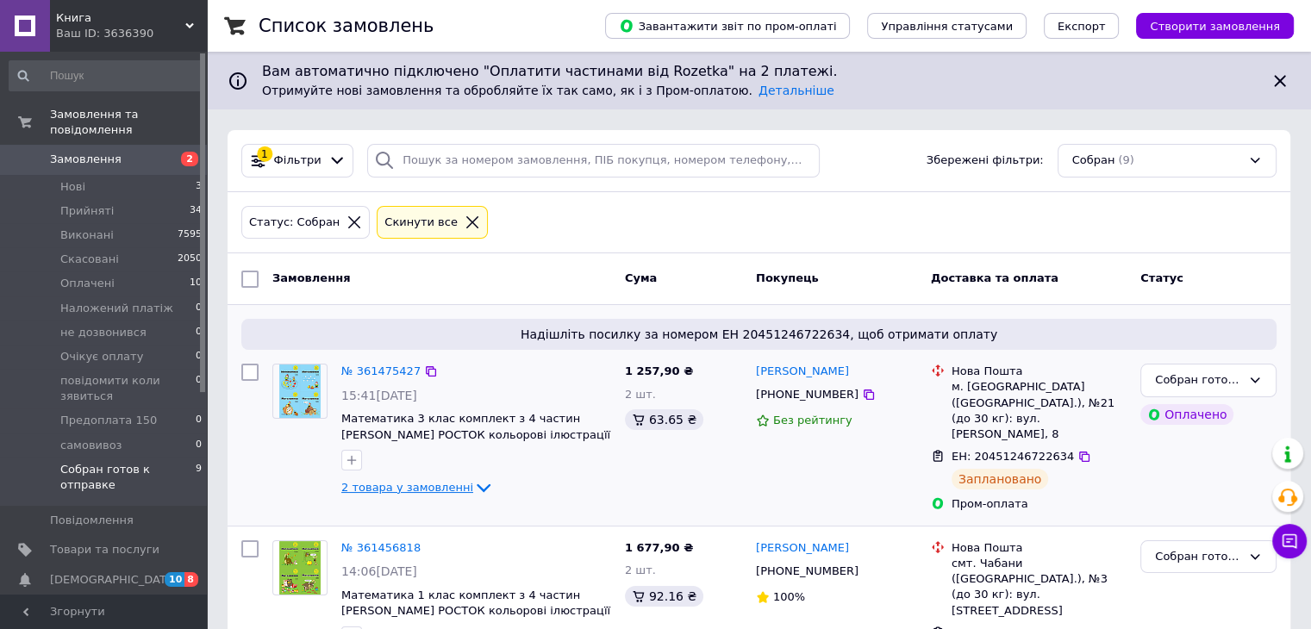
click at [452, 484] on span "2 товара у замовленні" at bounding box center [407, 487] width 132 height 13
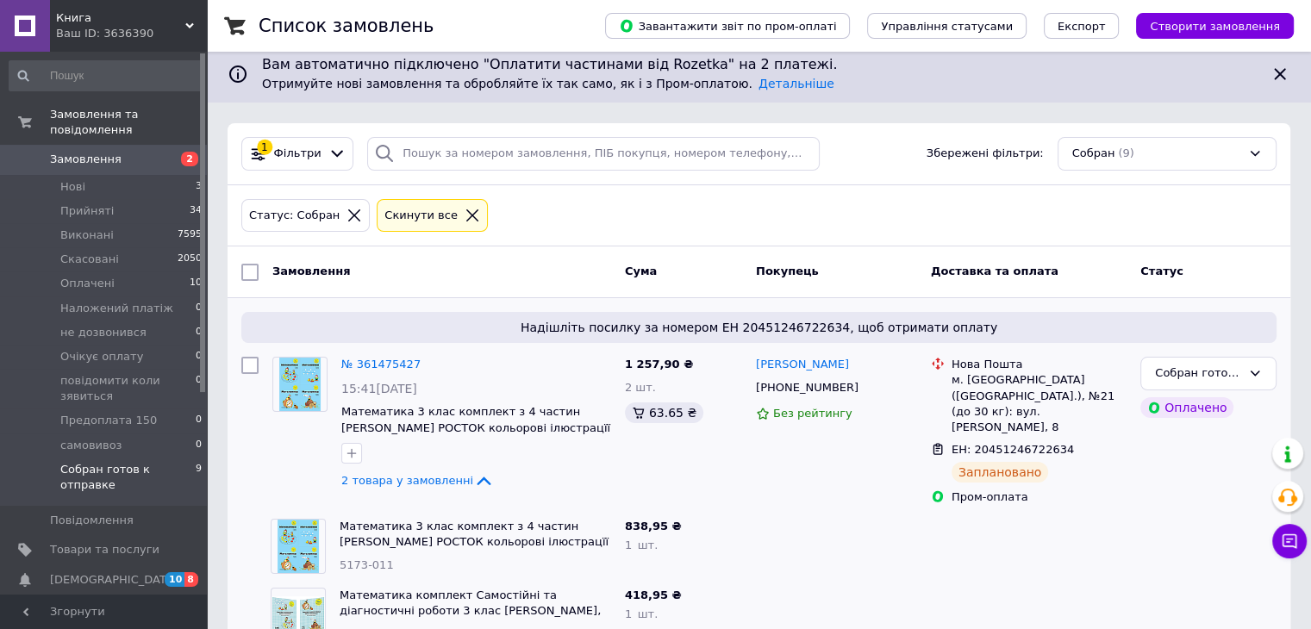
scroll to position [229, 0]
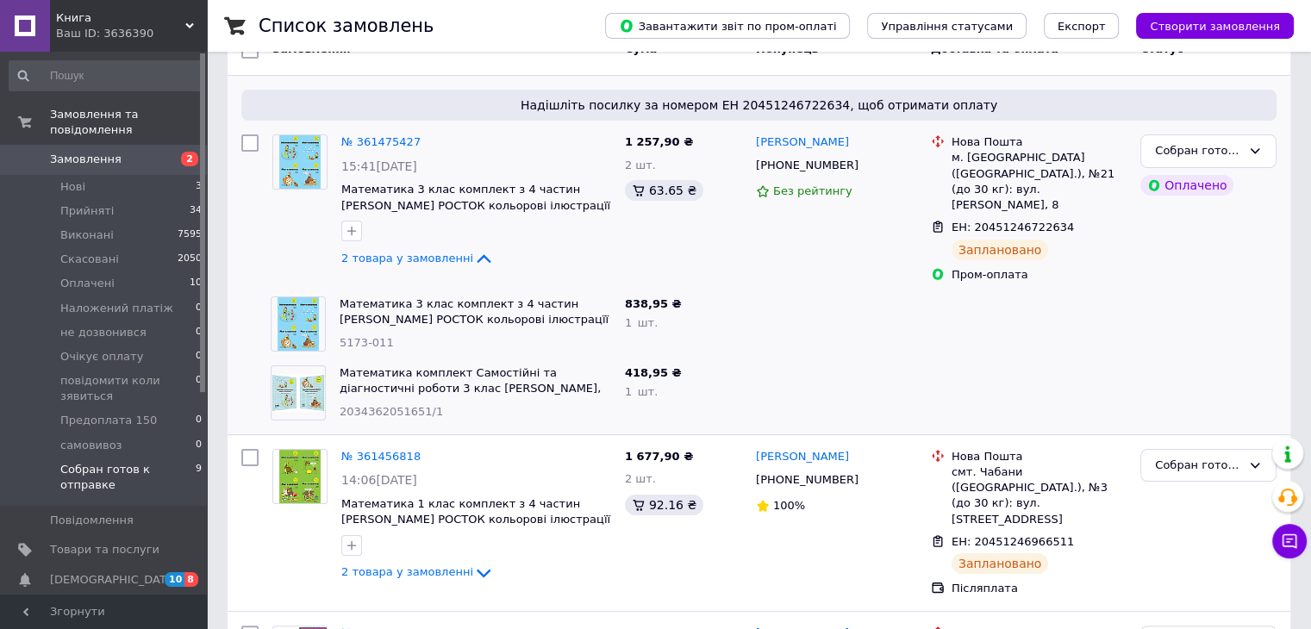
click at [783, 359] on div at bounding box center [836, 393] width 175 height 69
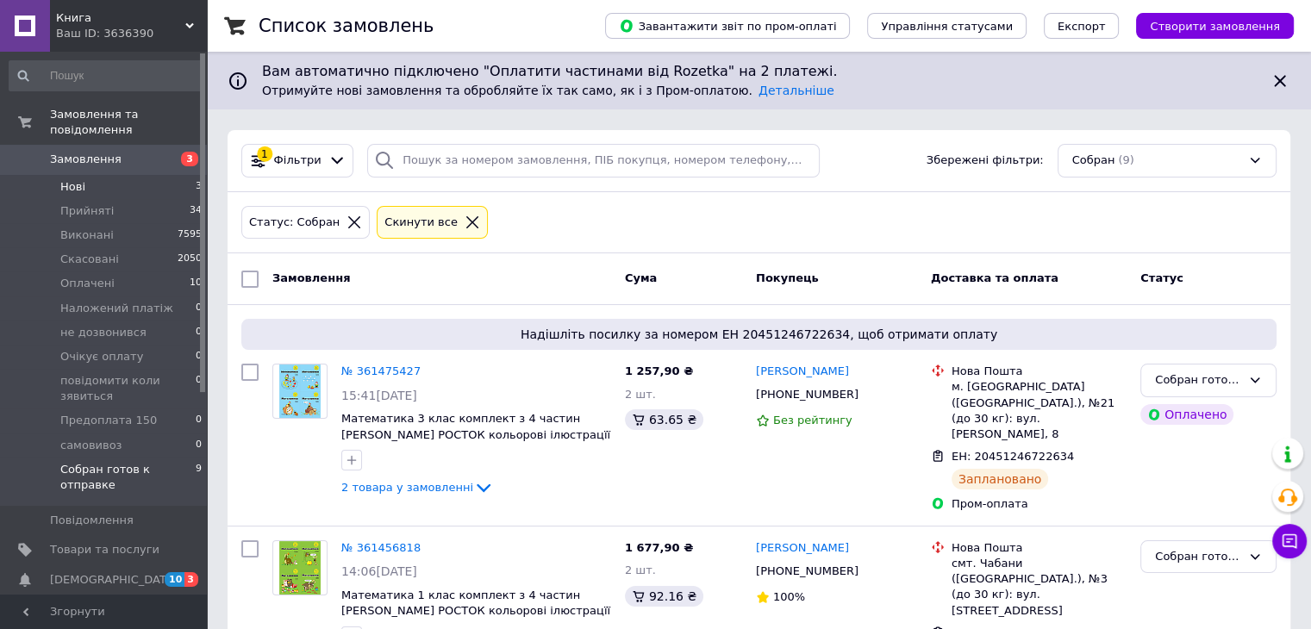
click at [82, 179] on span "Нові" at bounding box center [72, 187] width 25 height 16
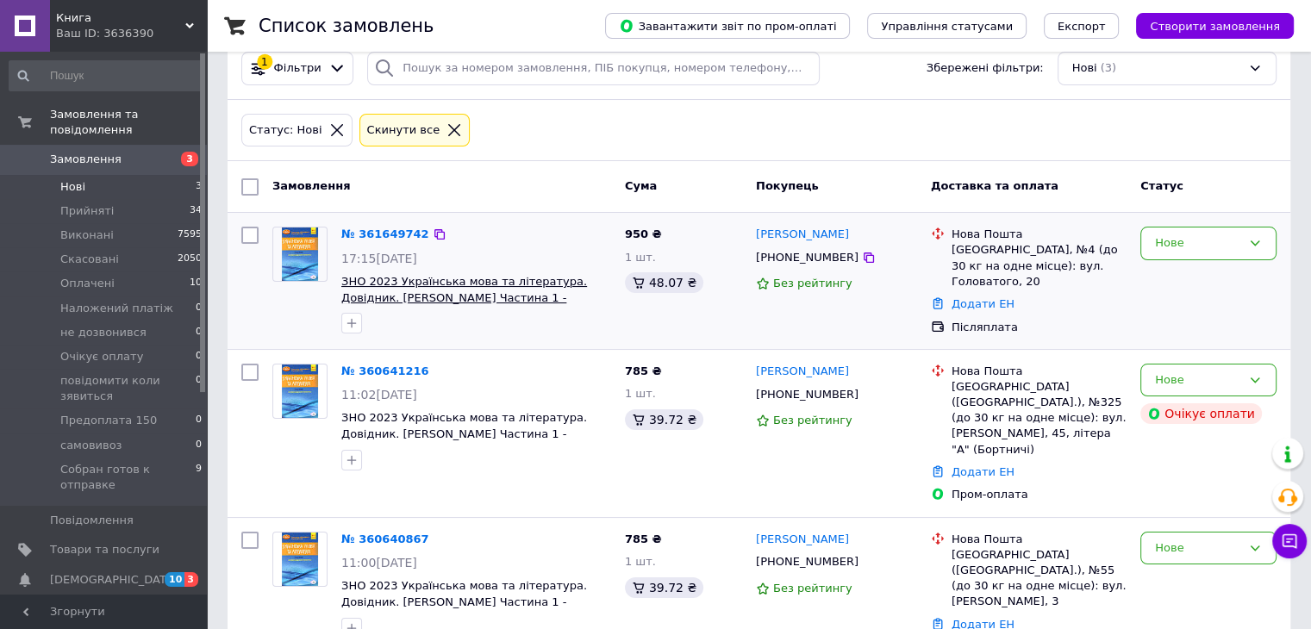
scroll to position [118, 0]
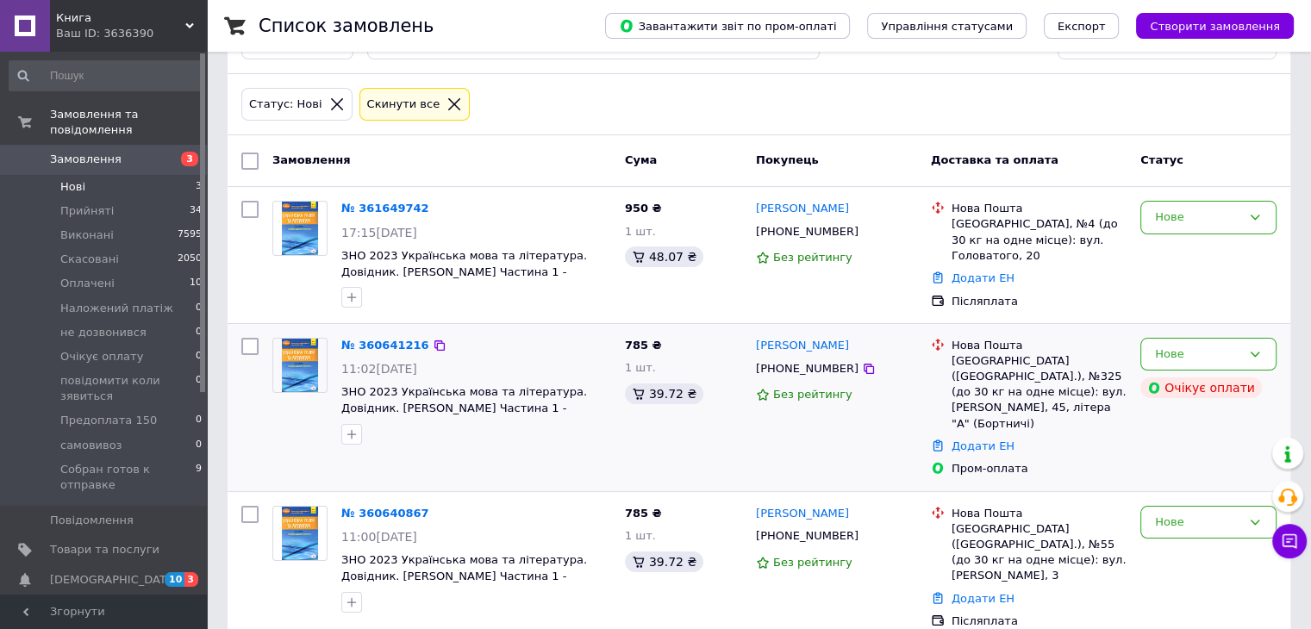
click at [772, 442] on div "Юлія Коновал +380966639816 Без рейтингу" at bounding box center [836, 407] width 175 height 153
click at [745, 446] on div "785 ₴ 1 шт. 39.72 ₴" at bounding box center [683, 407] width 131 height 153
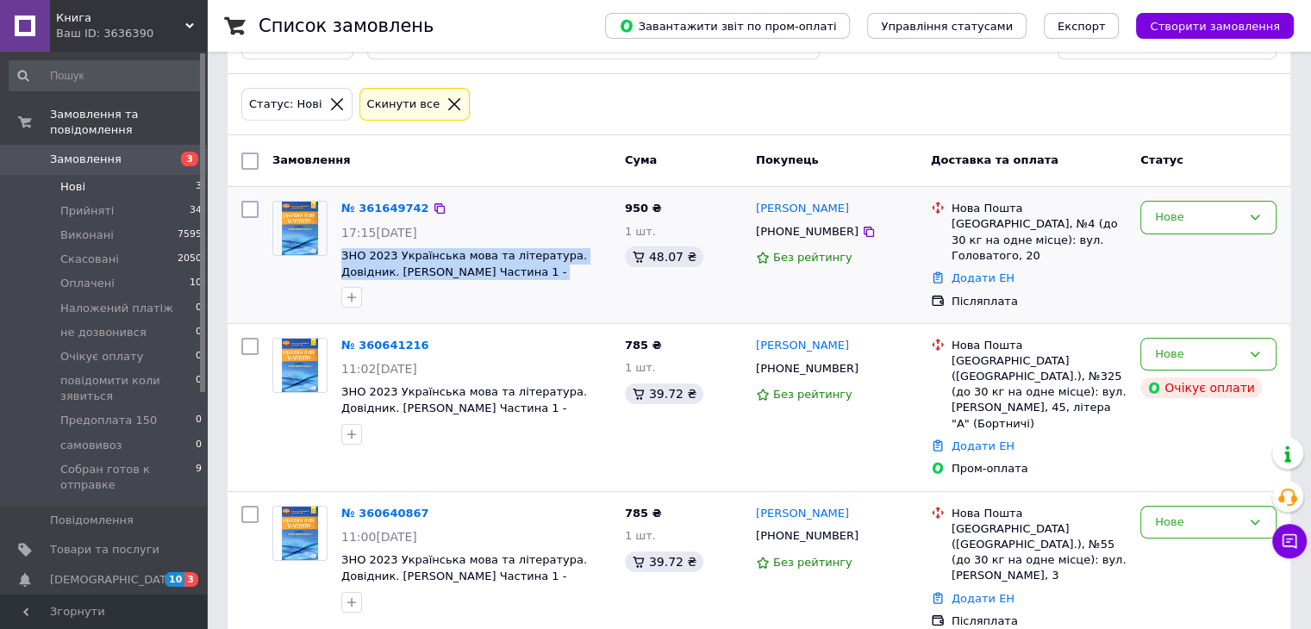
drag, startPoint x: 606, startPoint y: 270, endPoint x: 338, endPoint y: 253, distance: 268.7
click at [338, 253] on div "№ 361649742 17:15, 12.09.2025 ЗНО 2023 Українська мова та література. Довідник.…" at bounding box center [476, 254] width 284 height 121
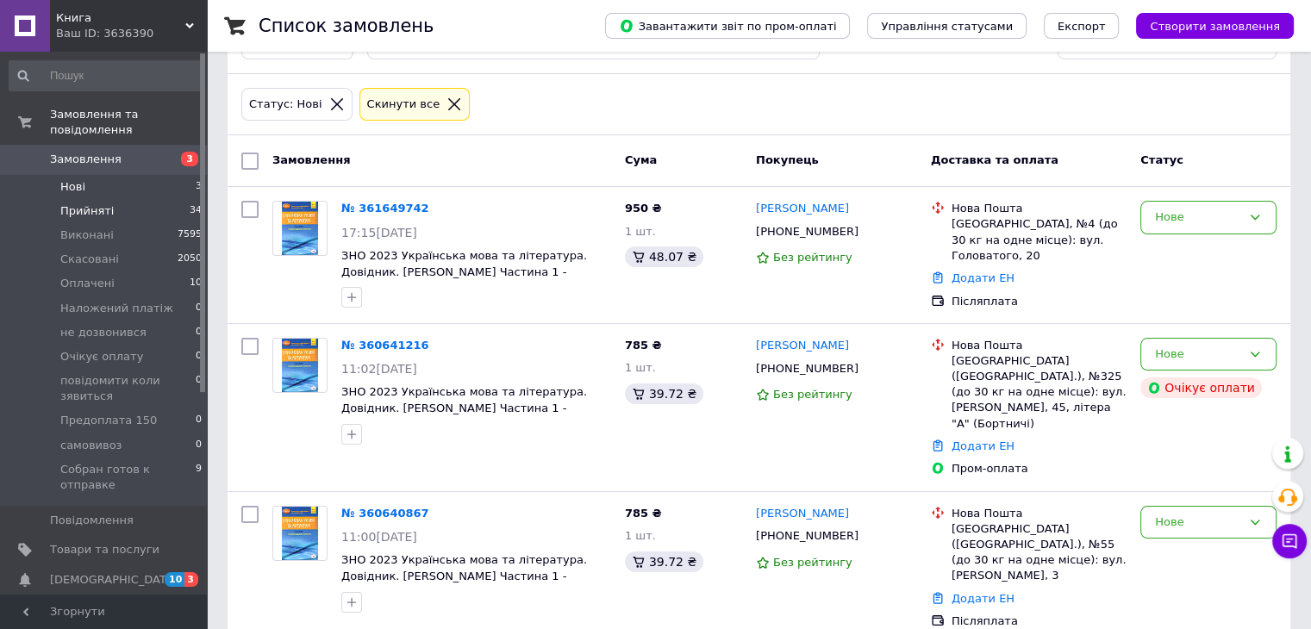
click at [103, 203] on span "Прийняті" at bounding box center [86, 211] width 53 height 16
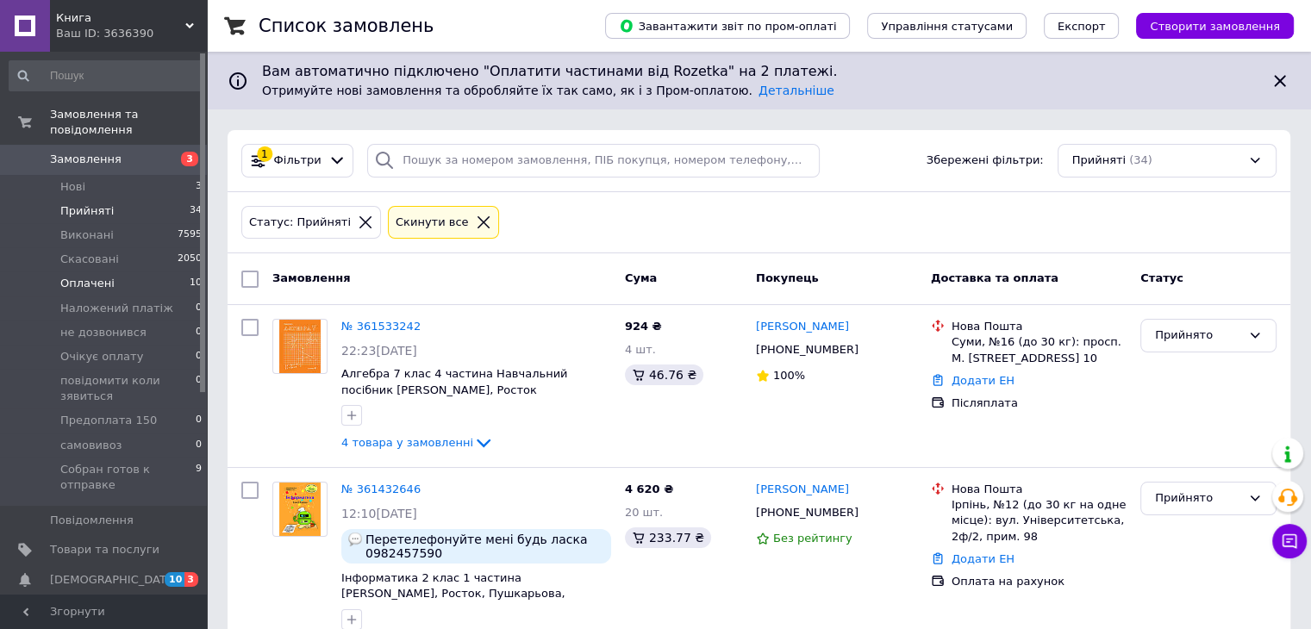
click at [112, 272] on li "Оплачені 10" at bounding box center [106, 284] width 212 height 24
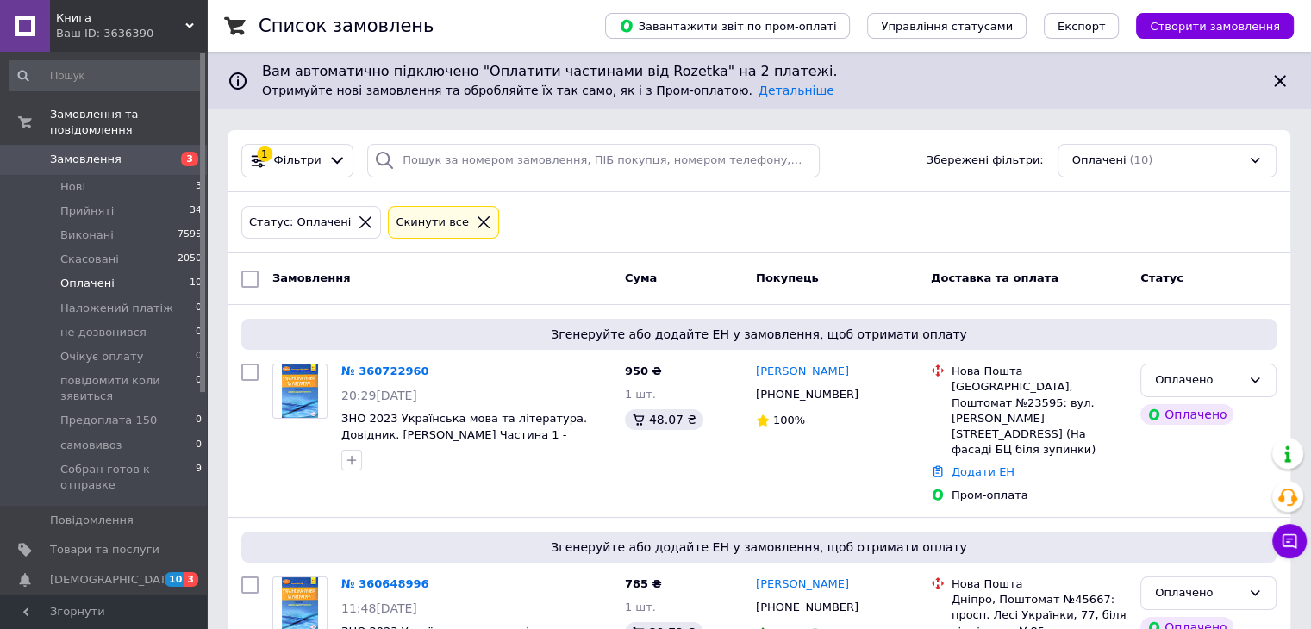
click at [691, 218] on div "Статус: Оплачені Cкинути все" at bounding box center [759, 223] width 1042 height 41
click at [691, 242] on div "Статус: Оплачені Cкинути все" at bounding box center [759, 223] width 1063 height 62
click at [1283, 76] on icon at bounding box center [1280, 81] width 21 height 21
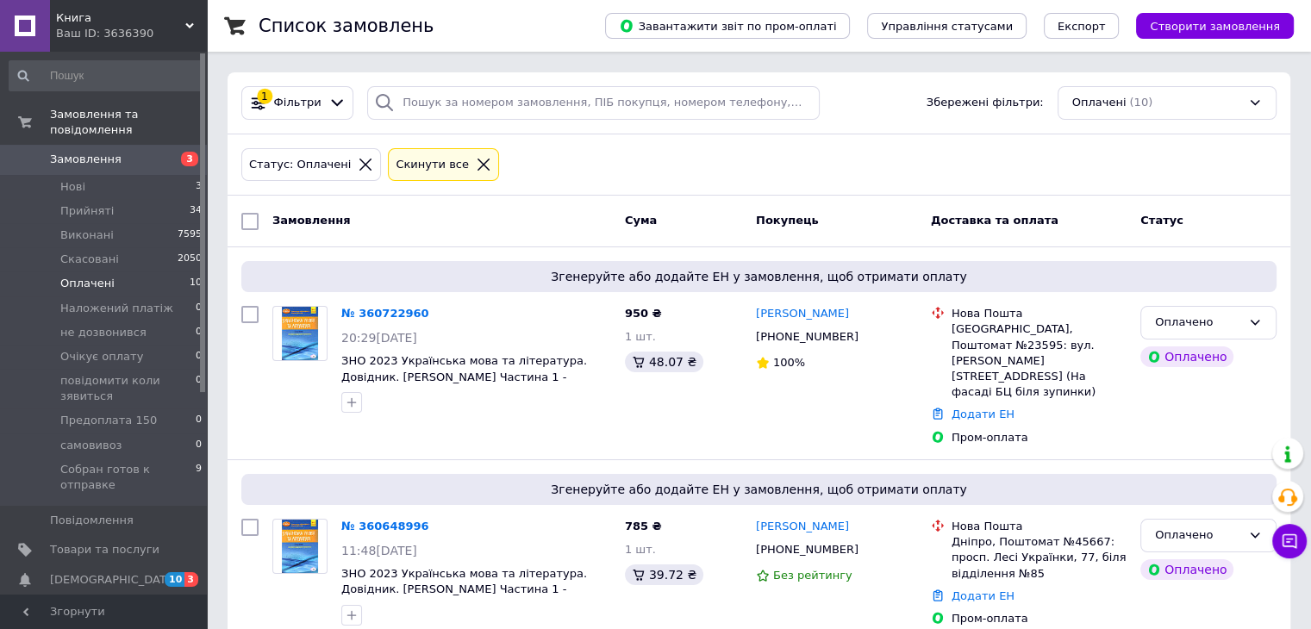
click at [731, 159] on div "Статус: Оплачені Cкинути все" at bounding box center [759, 165] width 1042 height 41
click at [478, 160] on icon at bounding box center [484, 165] width 12 height 12
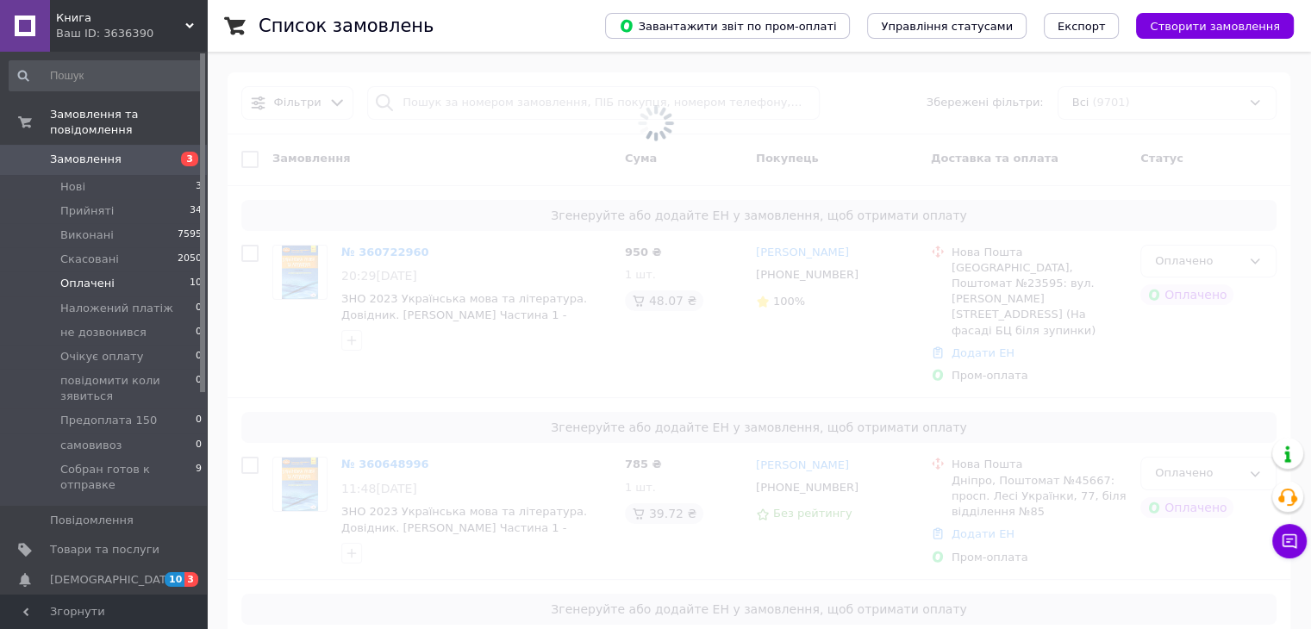
click at [1171, 84] on span at bounding box center [655, 123] width 1311 height 246
